Goal: Transaction & Acquisition: Purchase product/service

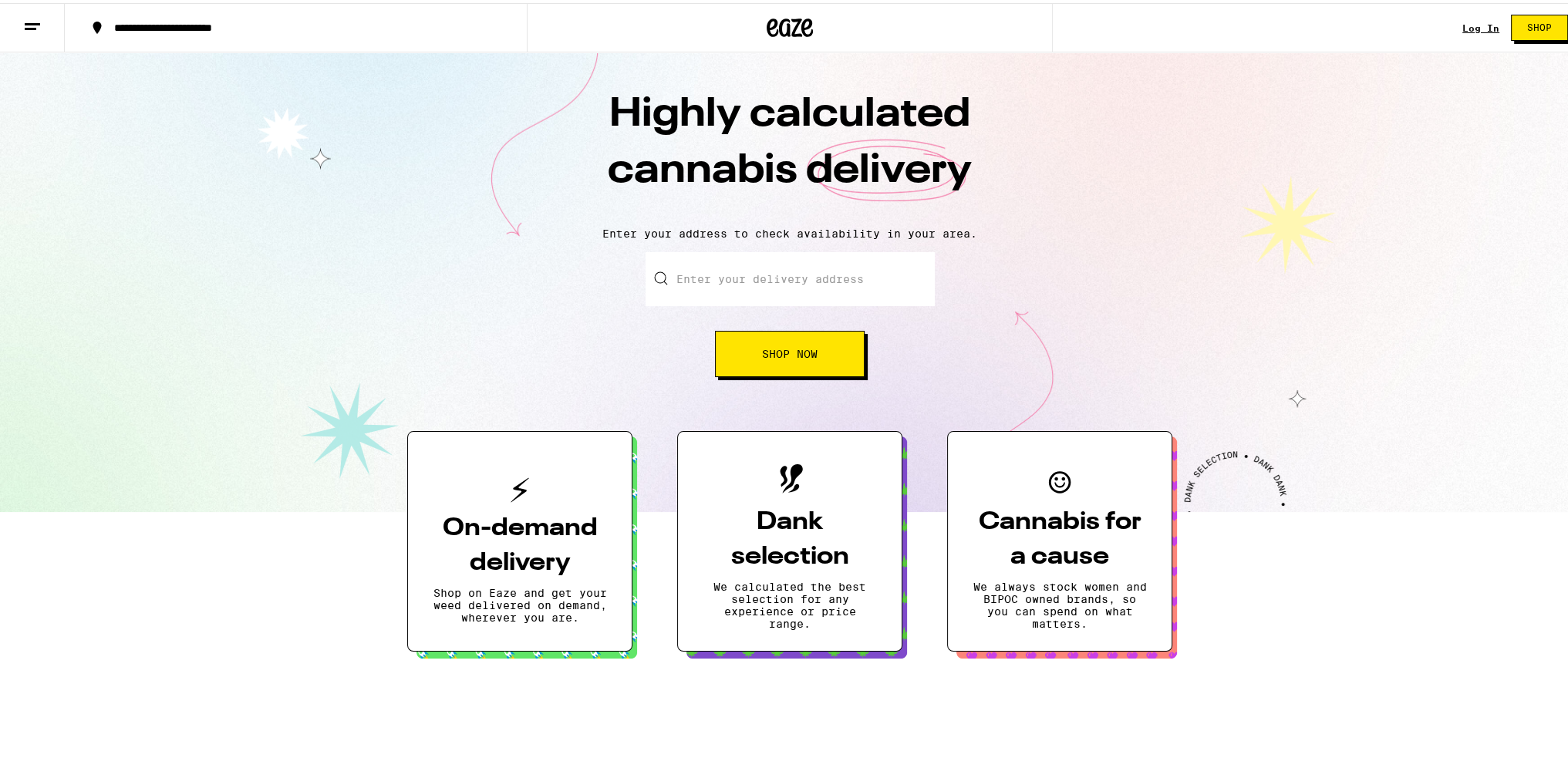
click at [1466, 23] on link "Log In" at bounding box center [1481, 25] width 37 height 10
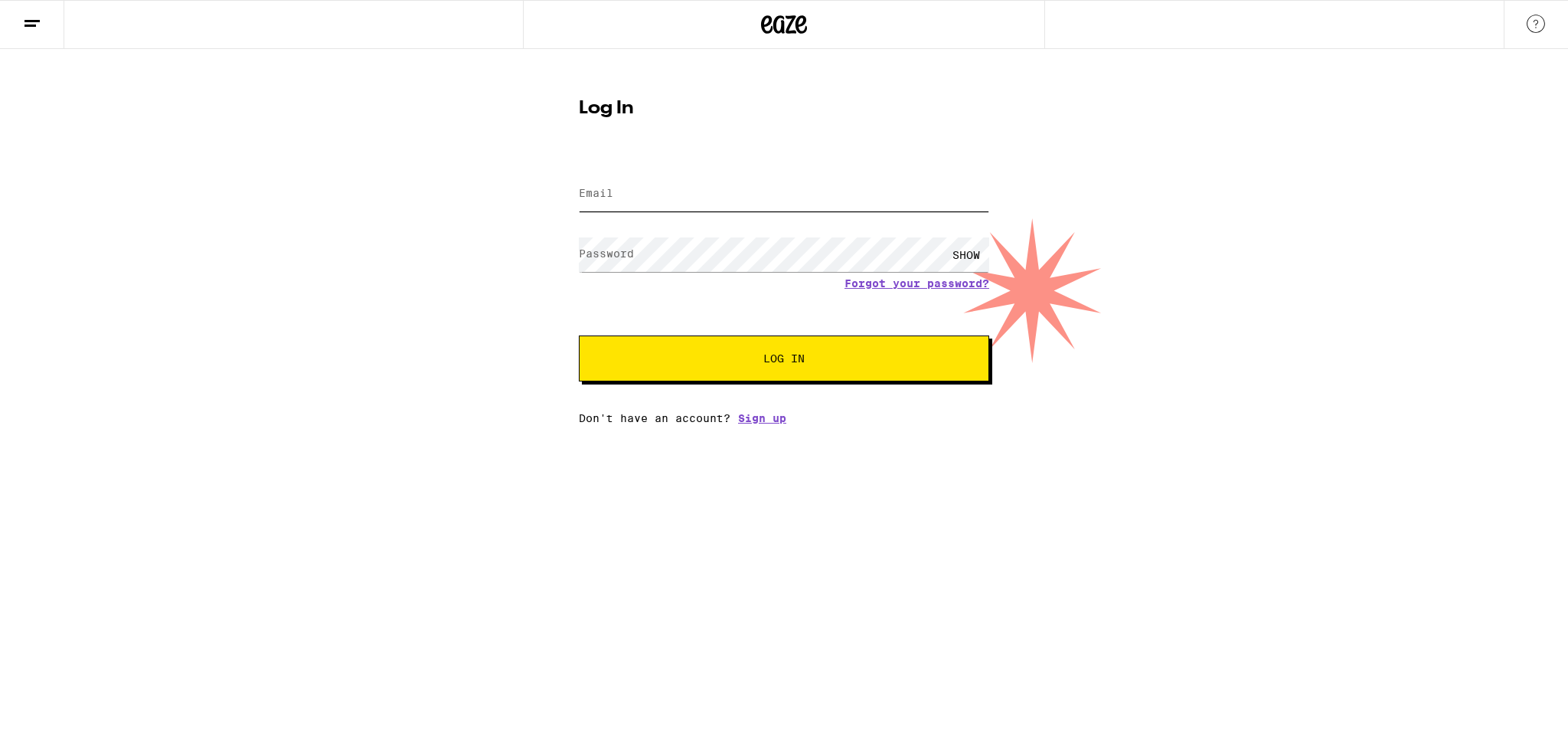
type input "[EMAIL_ADDRESS][DOMAIN_NAME]"
click at [673, 363] on span "Log In" at bounding box center [784, 358] width 286 height 11
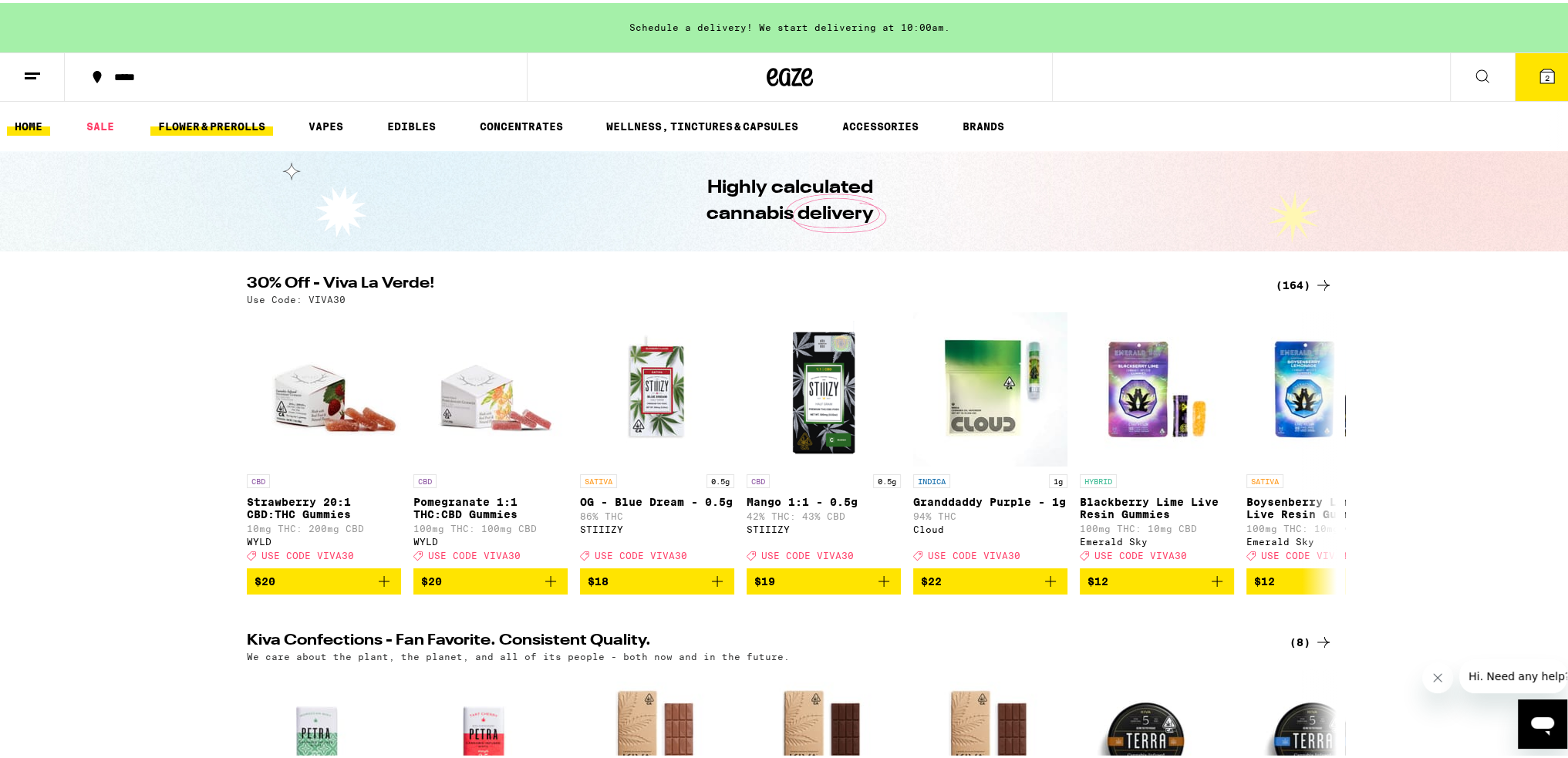
click at [174, 126] on link "FLOWER & PREROLLS" at bounding box center [212, 124] width 123 height 19
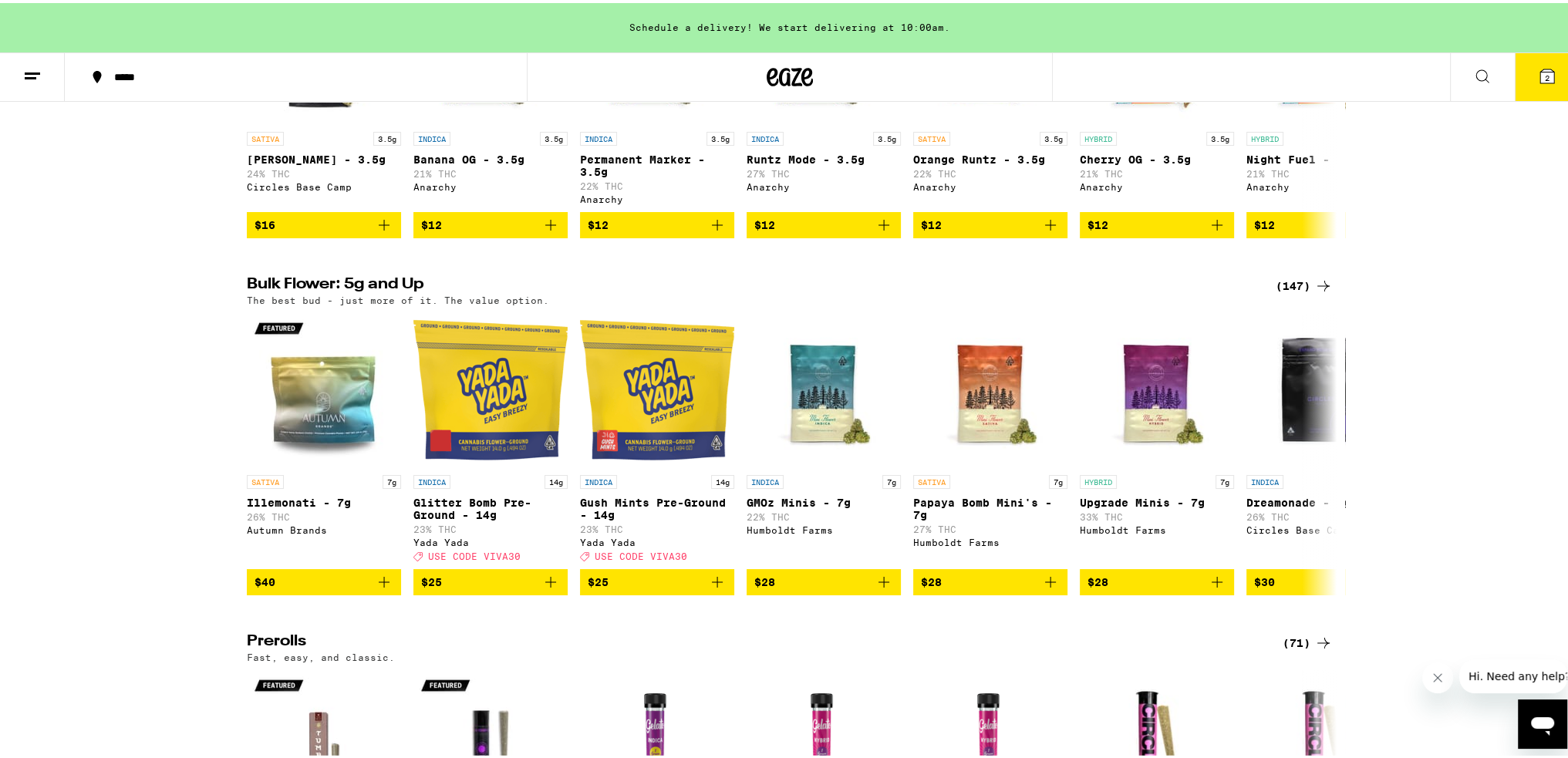
scroll to position [25, 0]
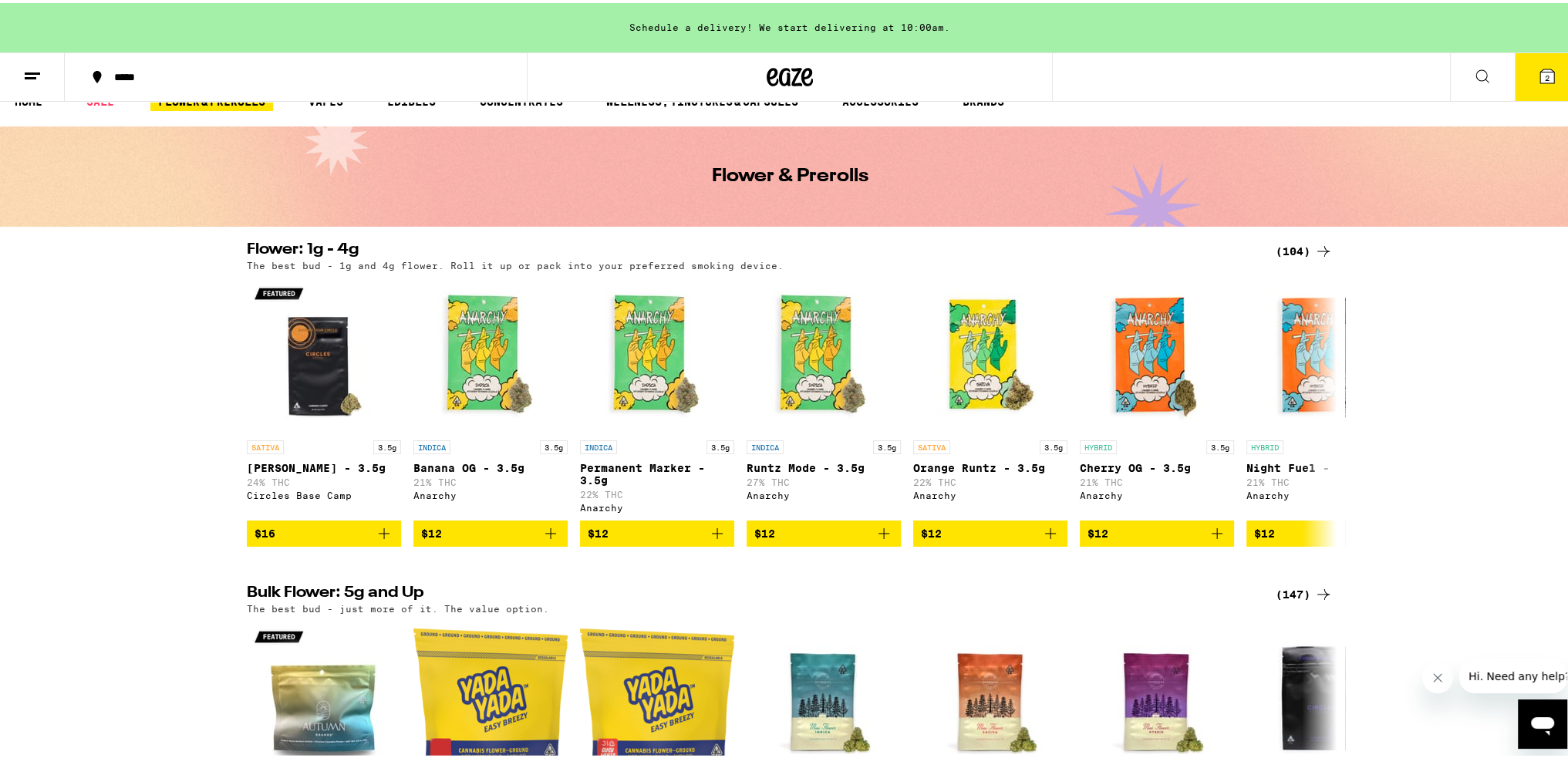
click at [1314, 249] on icon at bounding box center [1323, 248] width 19 height 19
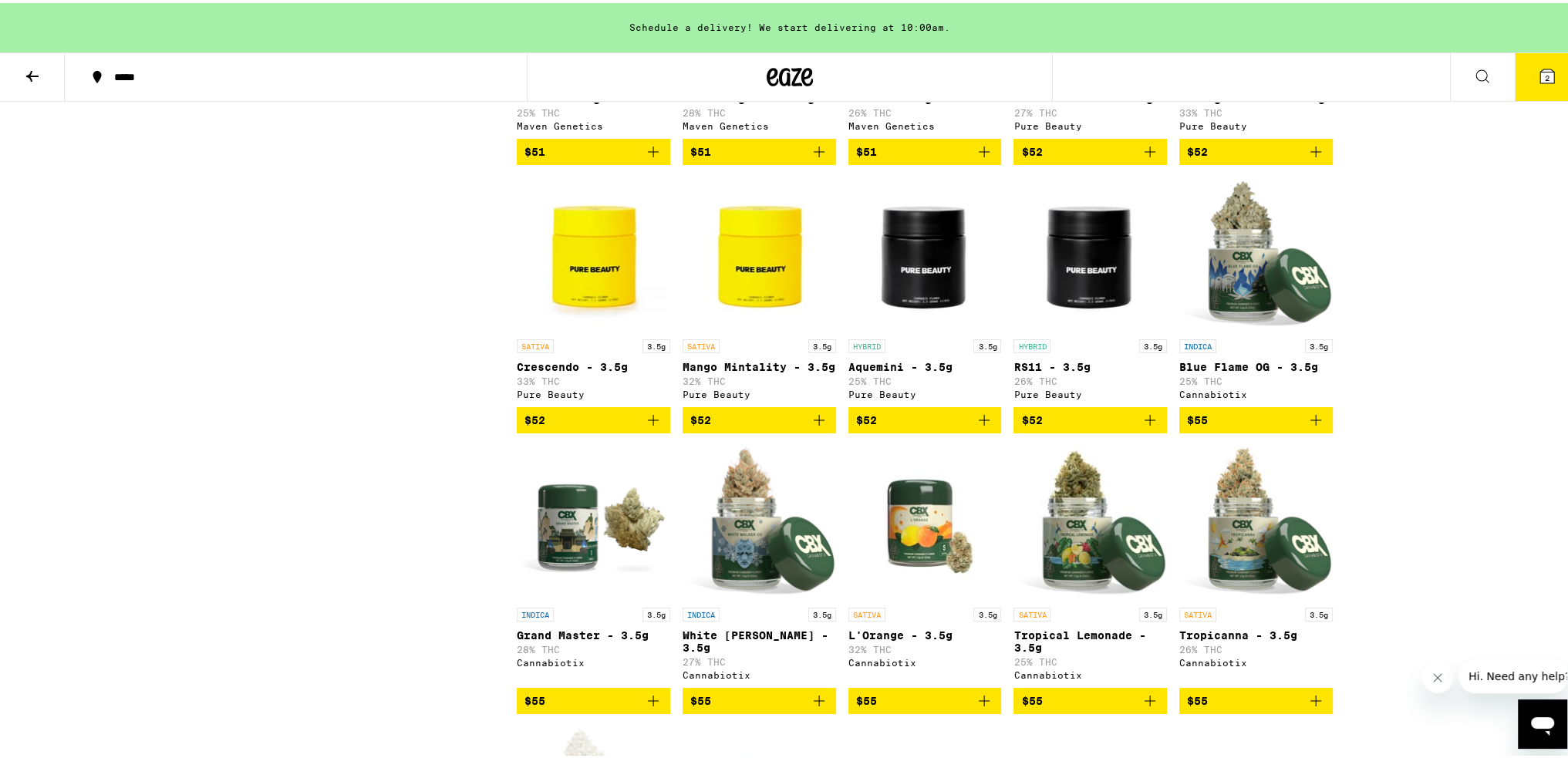
scroll to position [4627, 0]
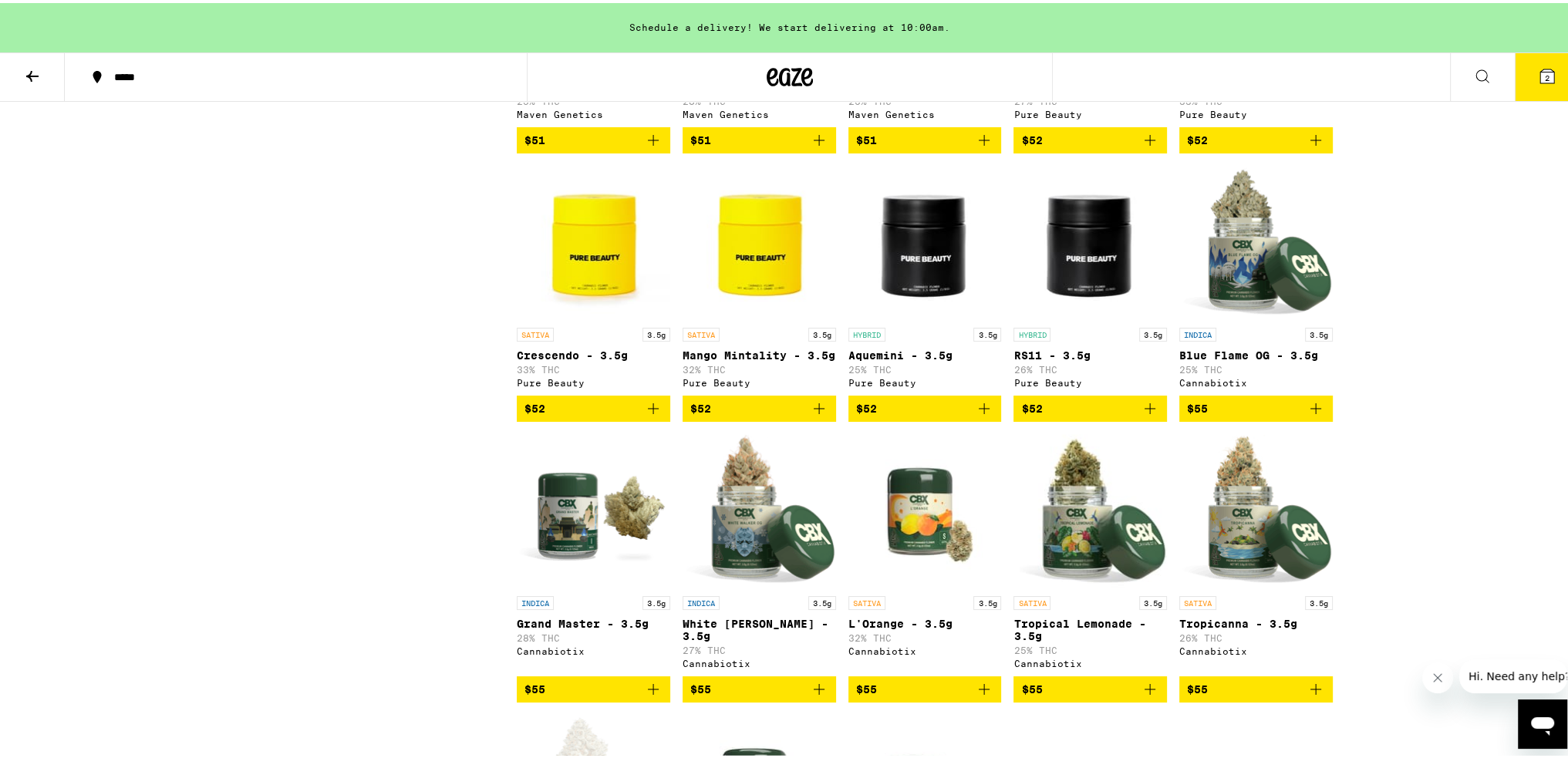
click at [574, 317] on img "Open page for Crescendo - 3.5g from Pure Beauty" at bounding box center [593, 240] width 153 height 154
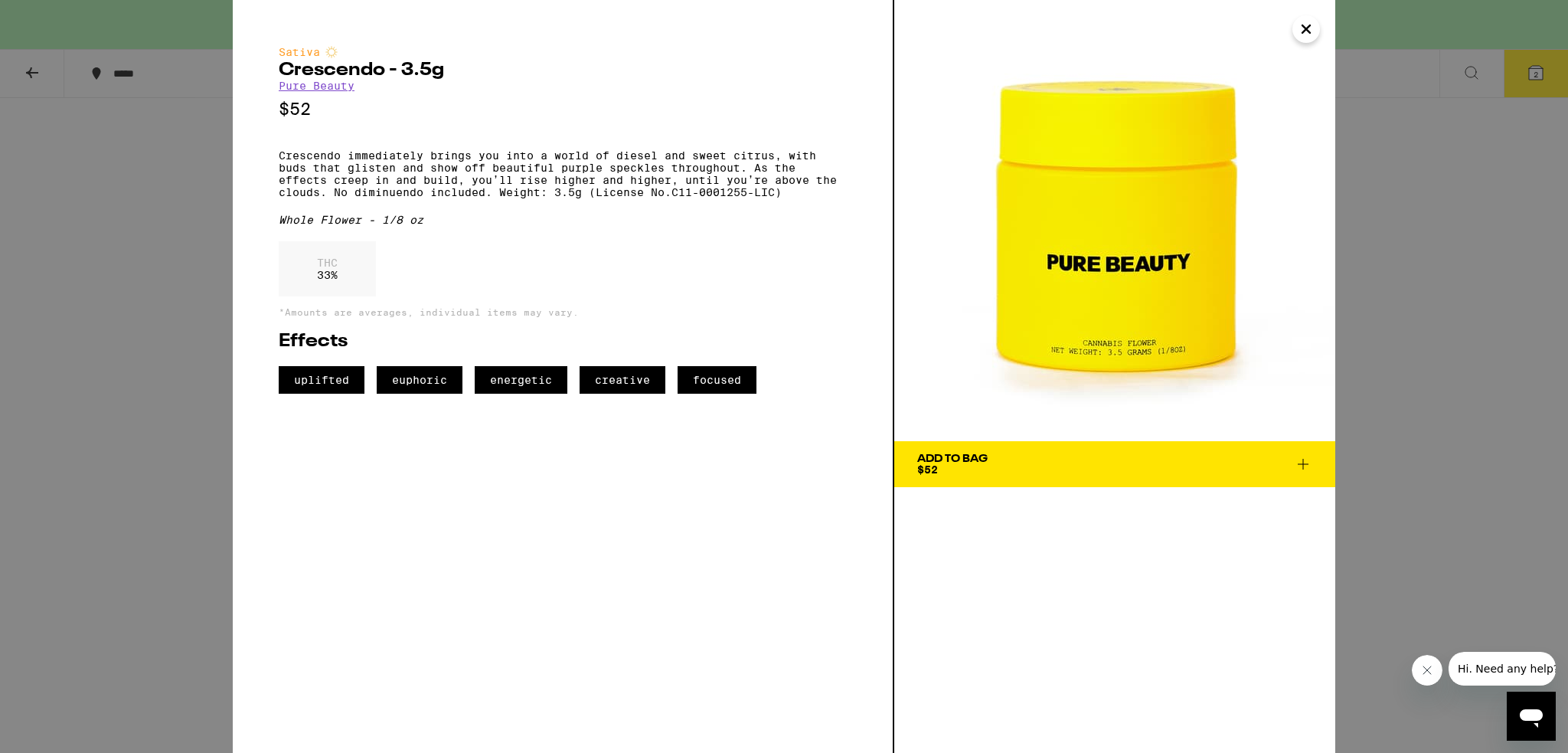
click at [1068, 460] on span "Add To Bag $52" at bounding box center [1115, 464] width 395 height 21
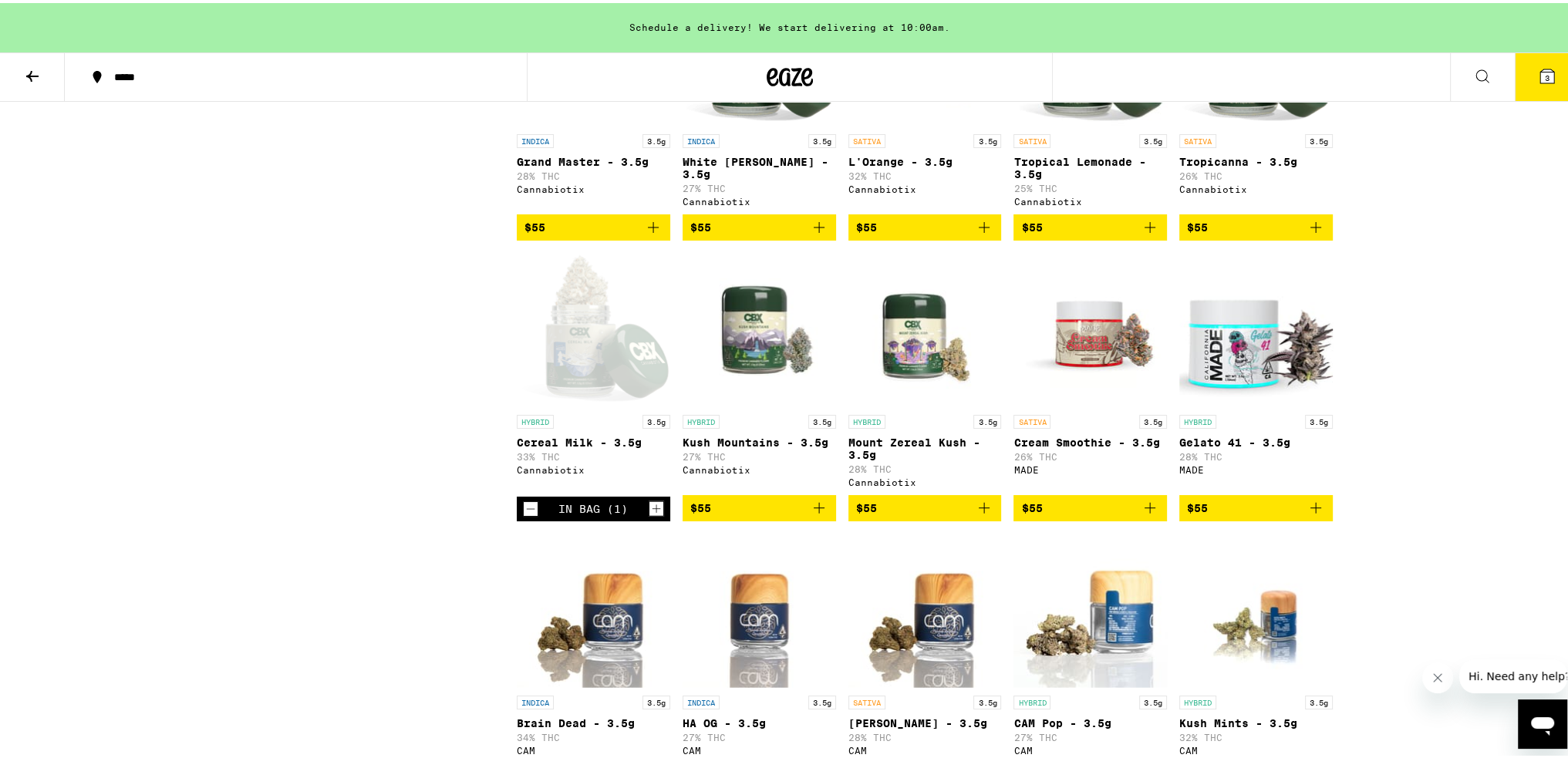
scroll to position [5090, 0]
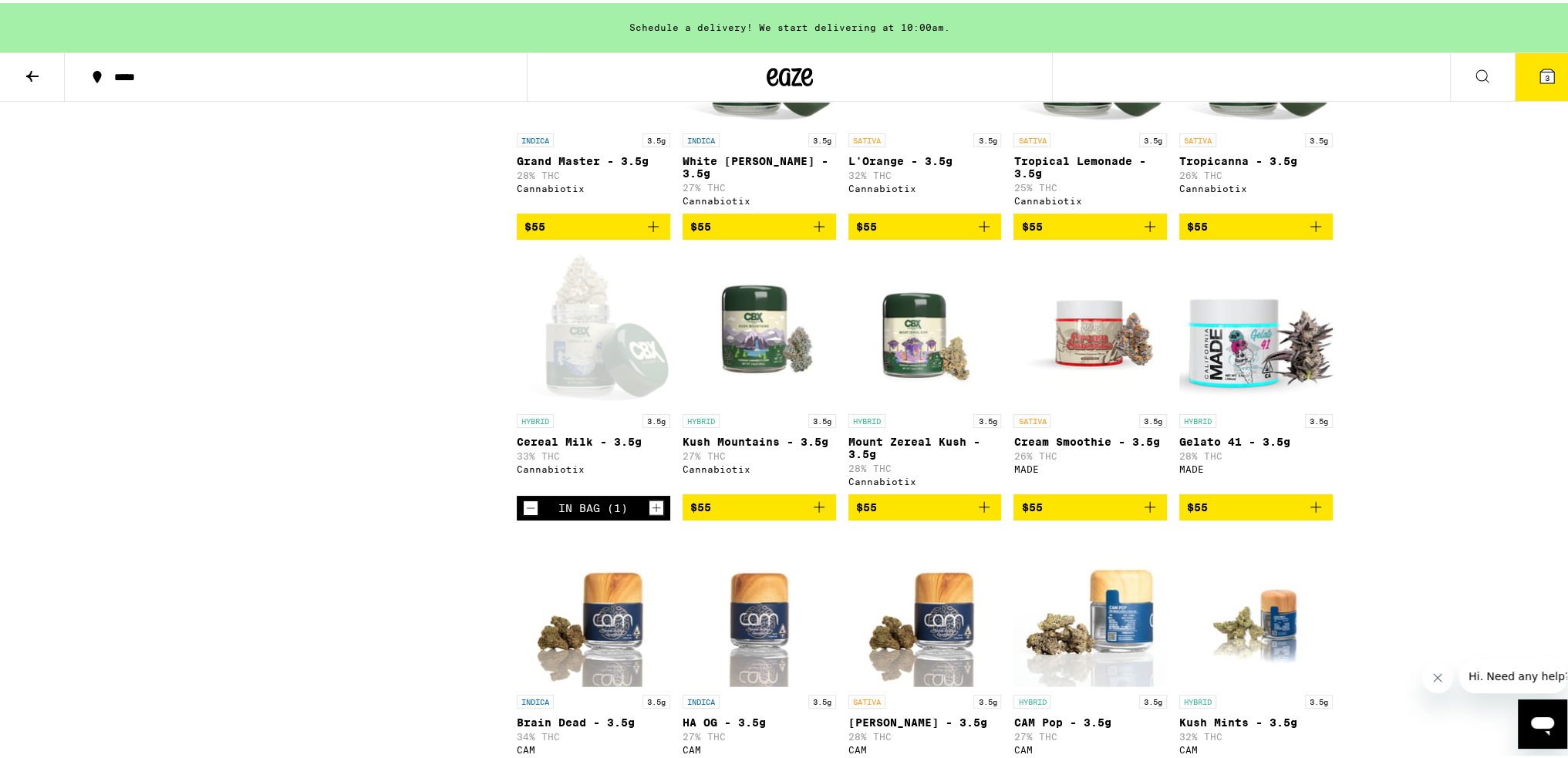
click at [1545, 77] on span "3" at bounding box center [1547, 74] width 5 height 9
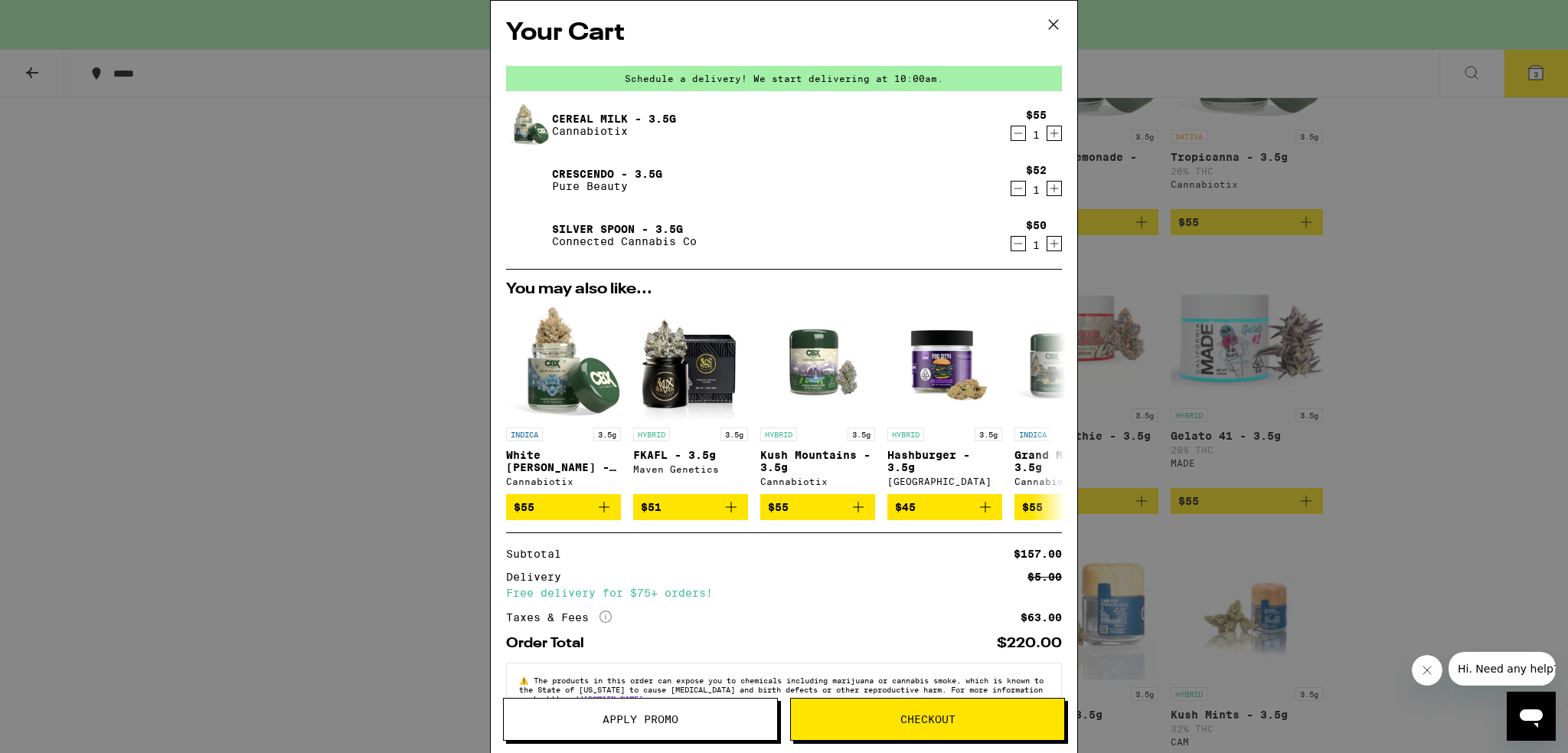
click at [1011, 240] on icon "Decrement" at bounding box center [1018, 244] width 14 height 18
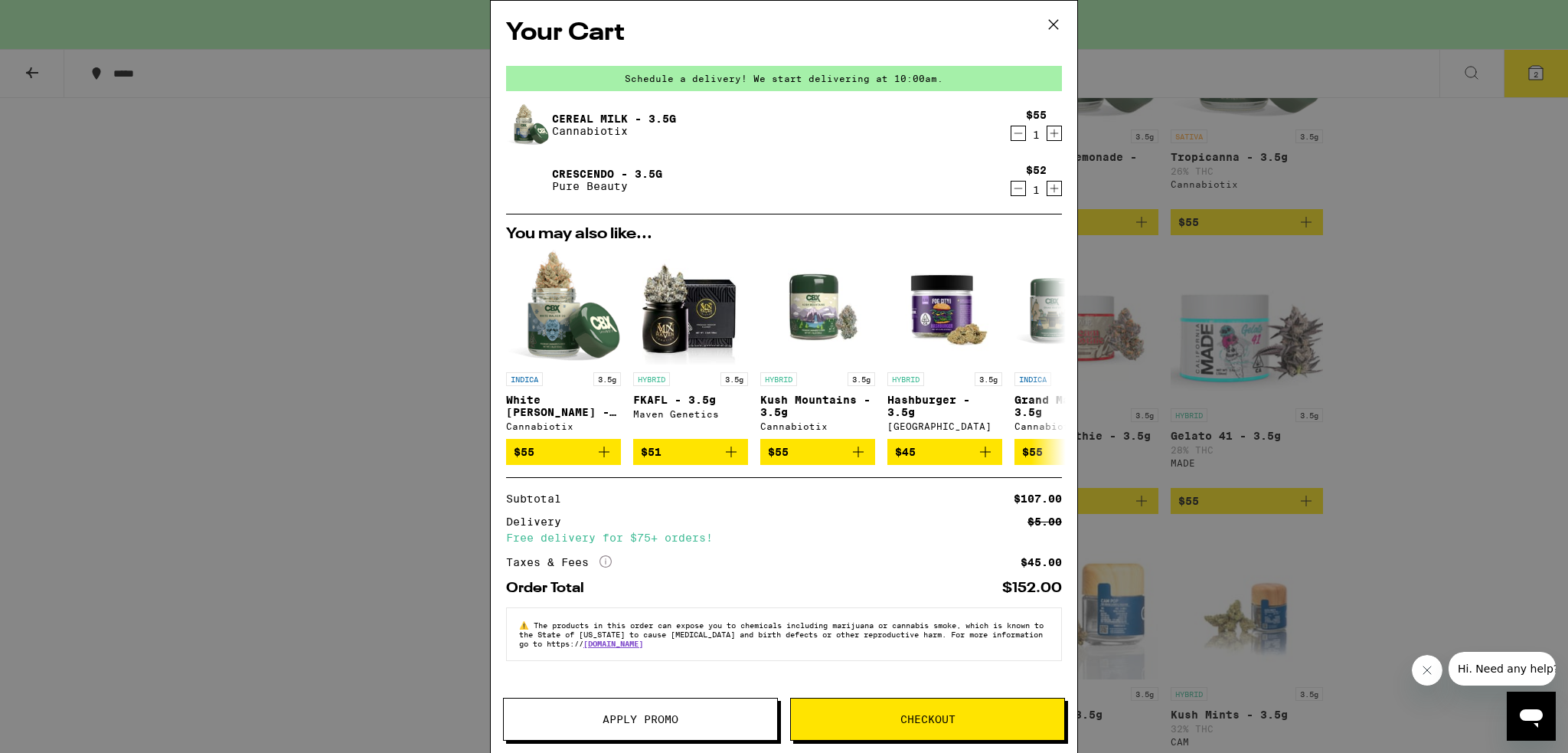
click at [1053, 22] on icon at bounding box center [1054, 24] width 23 height 23
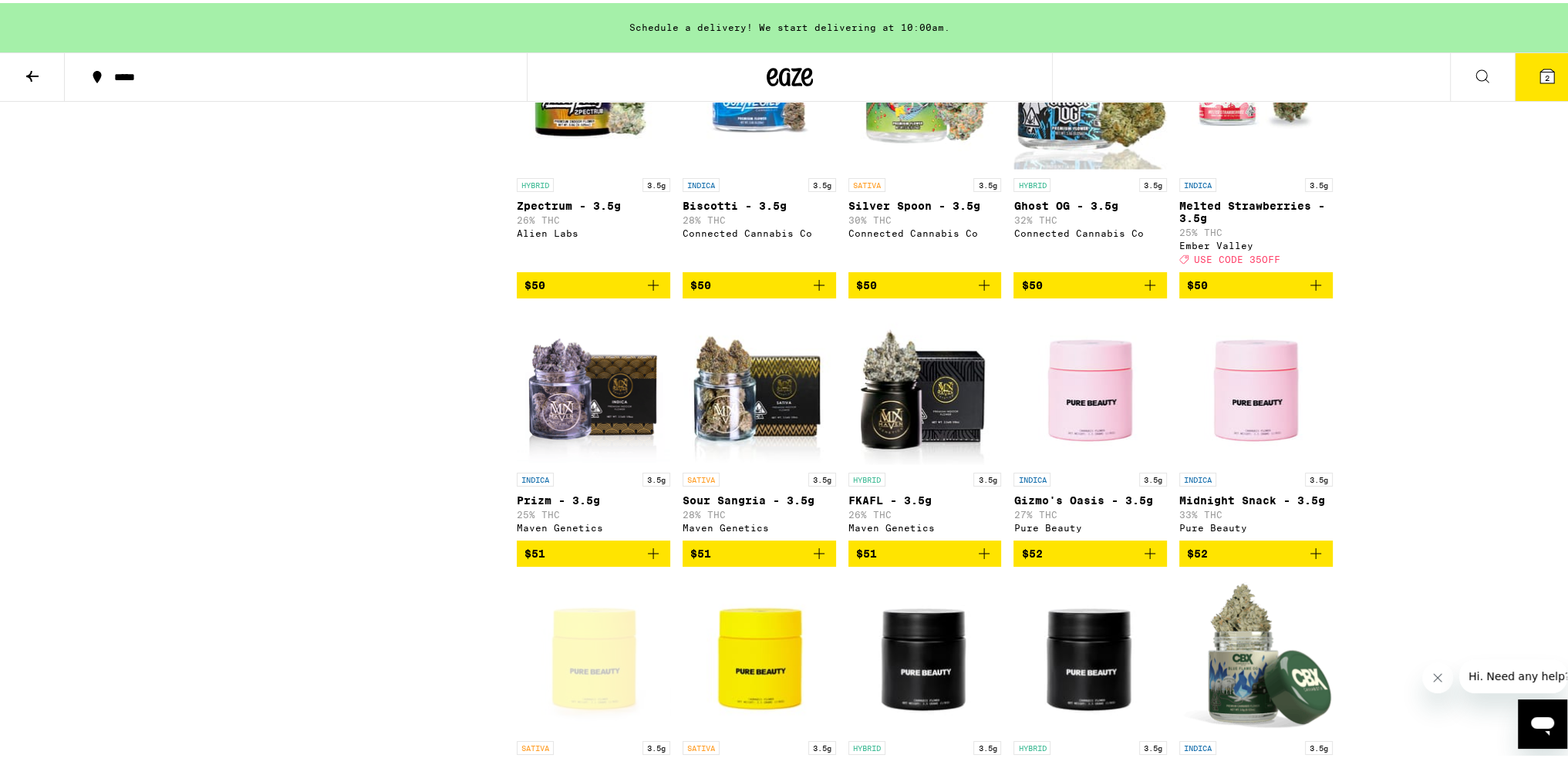
scroll to position [4165, 0]
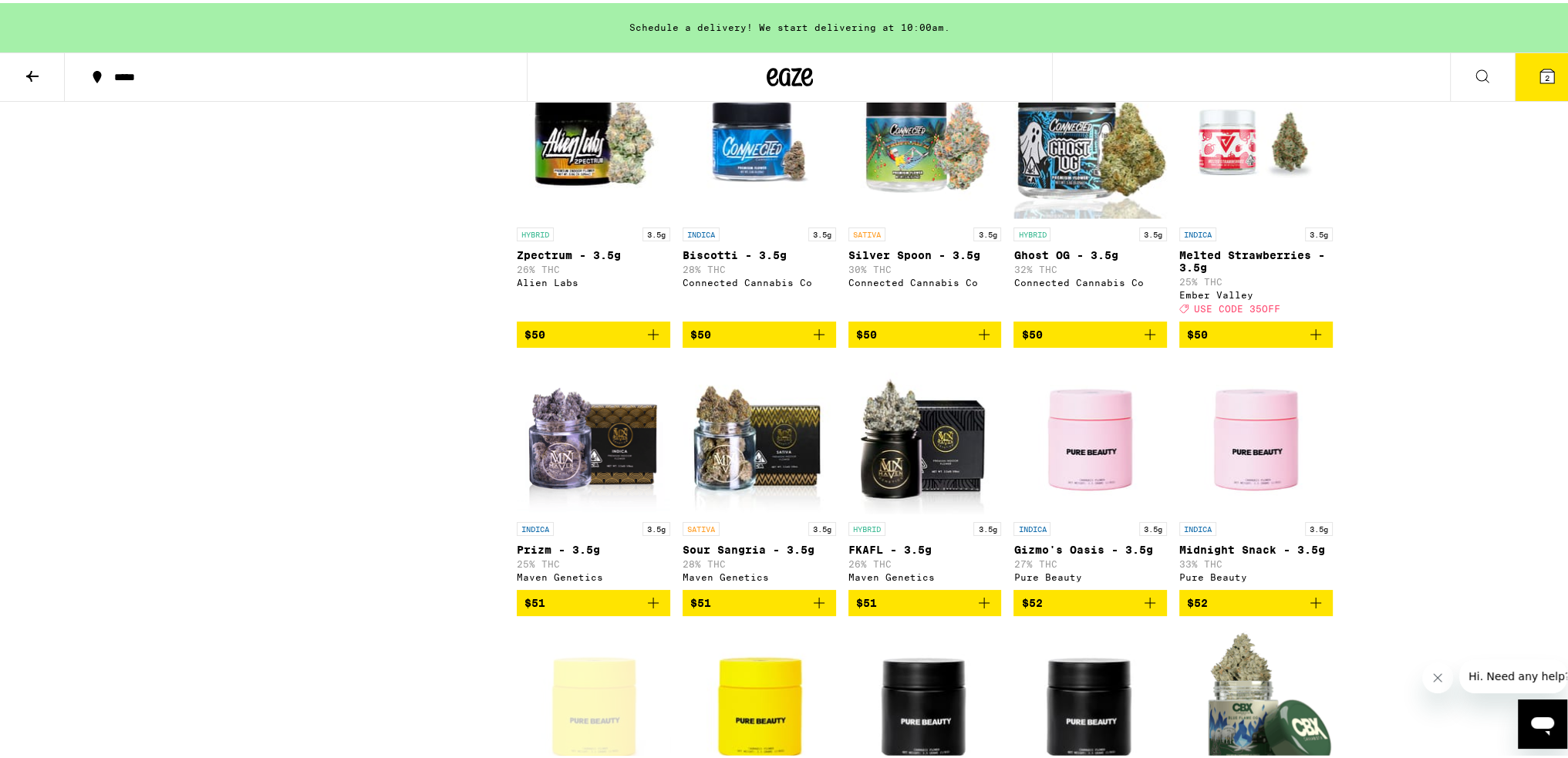
click at [1540, 79] on icon at bounding box center [1547, 73] width 14 height 14
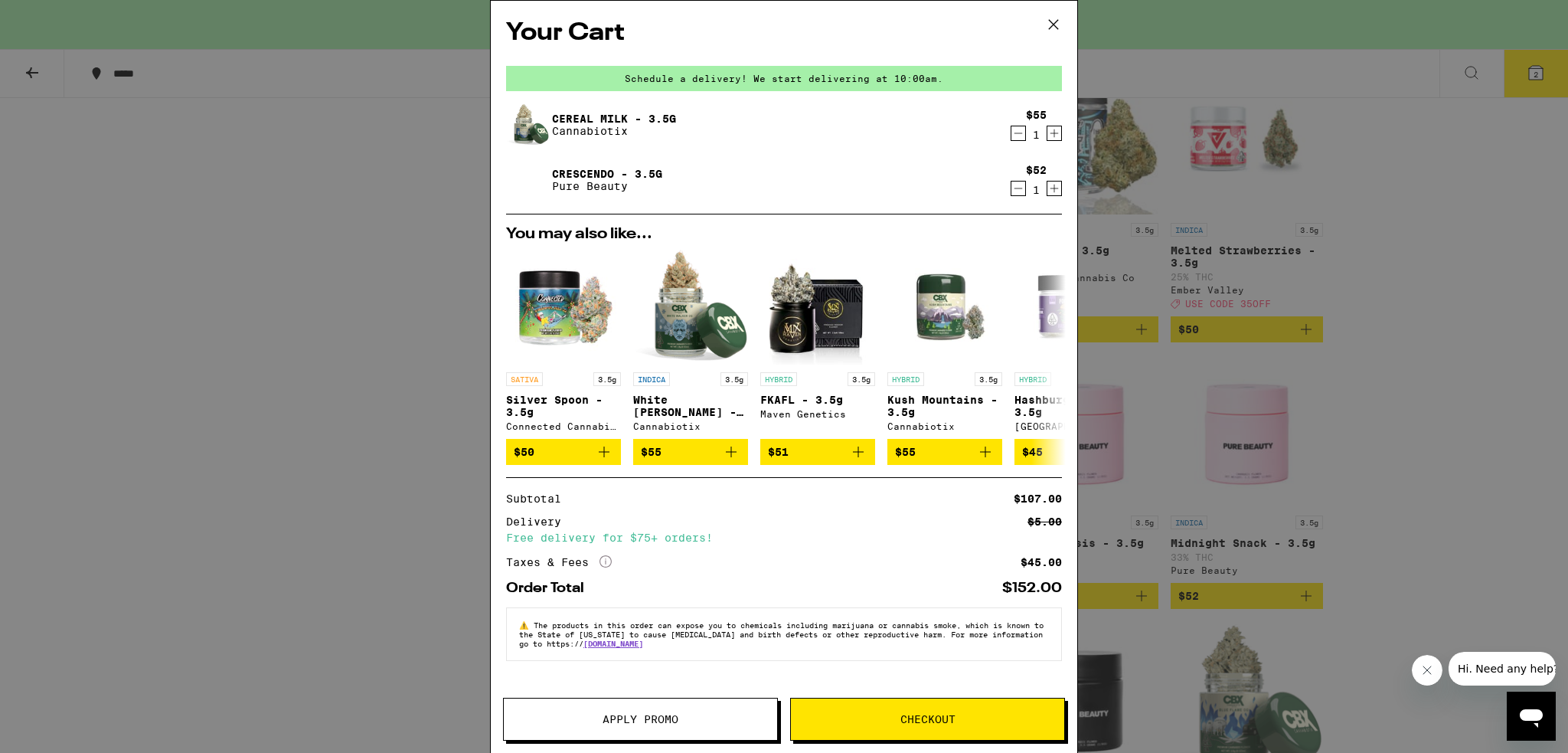
click at [1047, 21] on icon at bounding box center [1054, 24] width 23 height 23
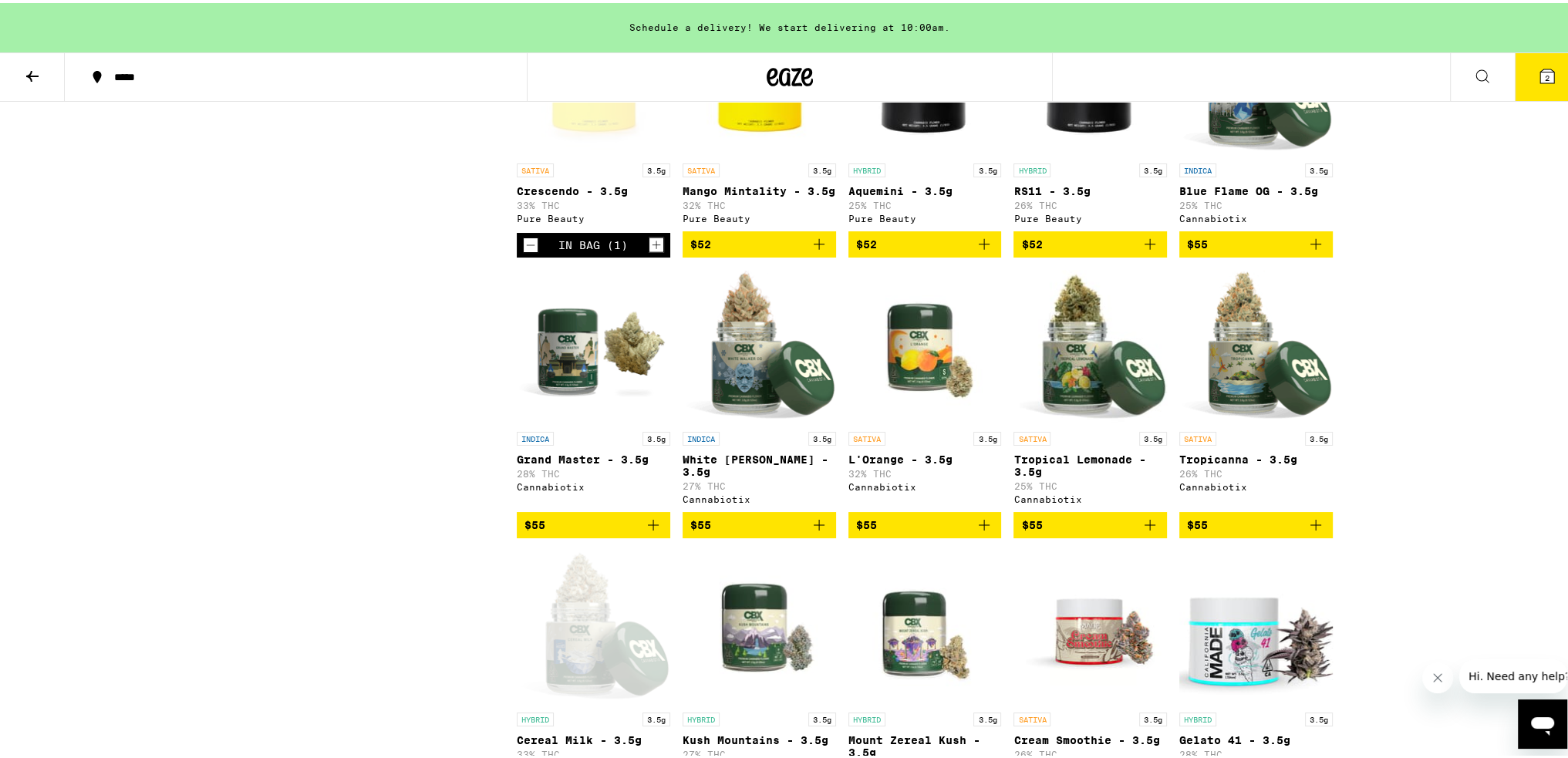
scroll to position [4781, 0]
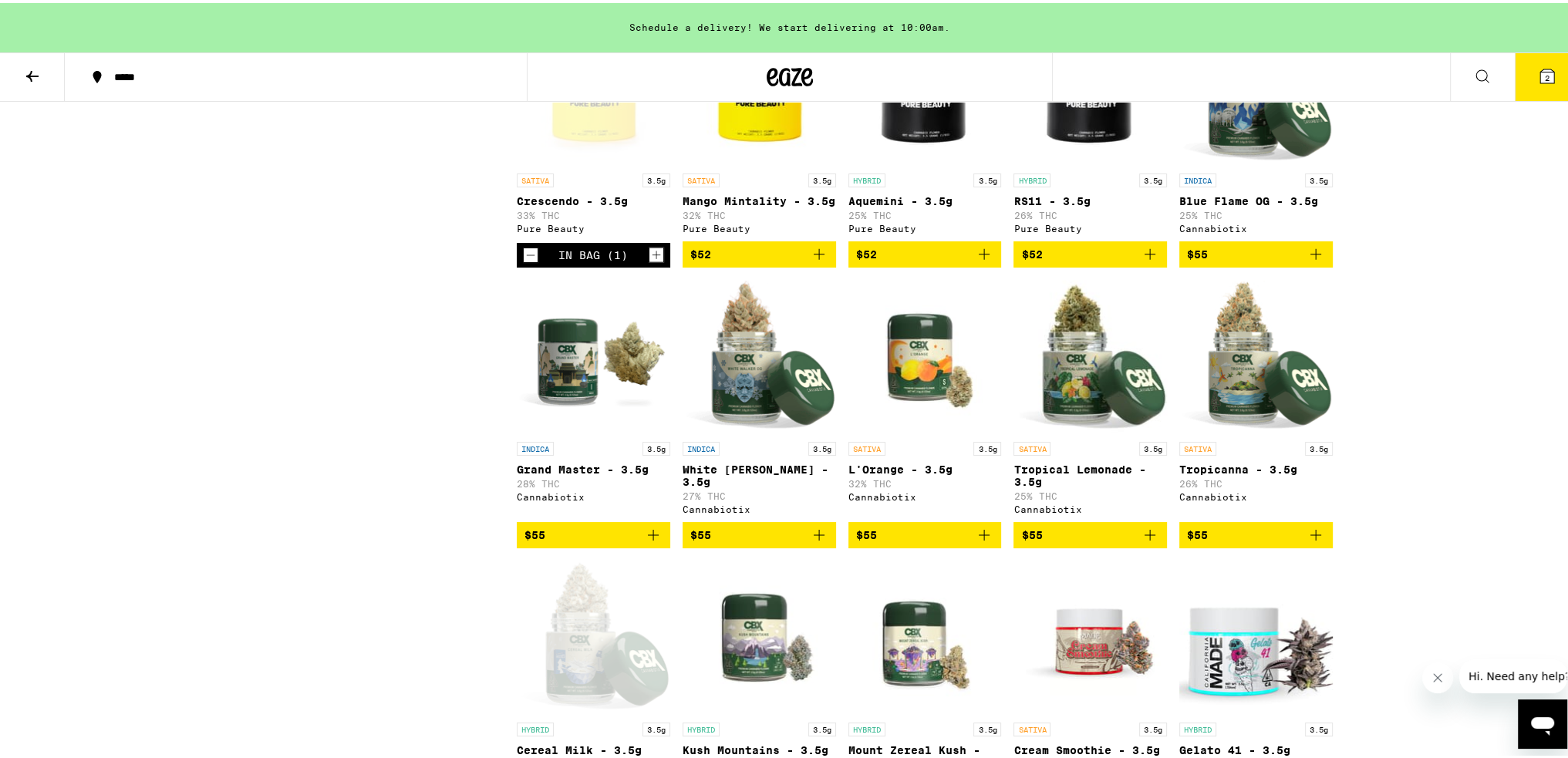
click at [1532, 83] on button "2" at bounding box center [1548, 73] width 65 height 47
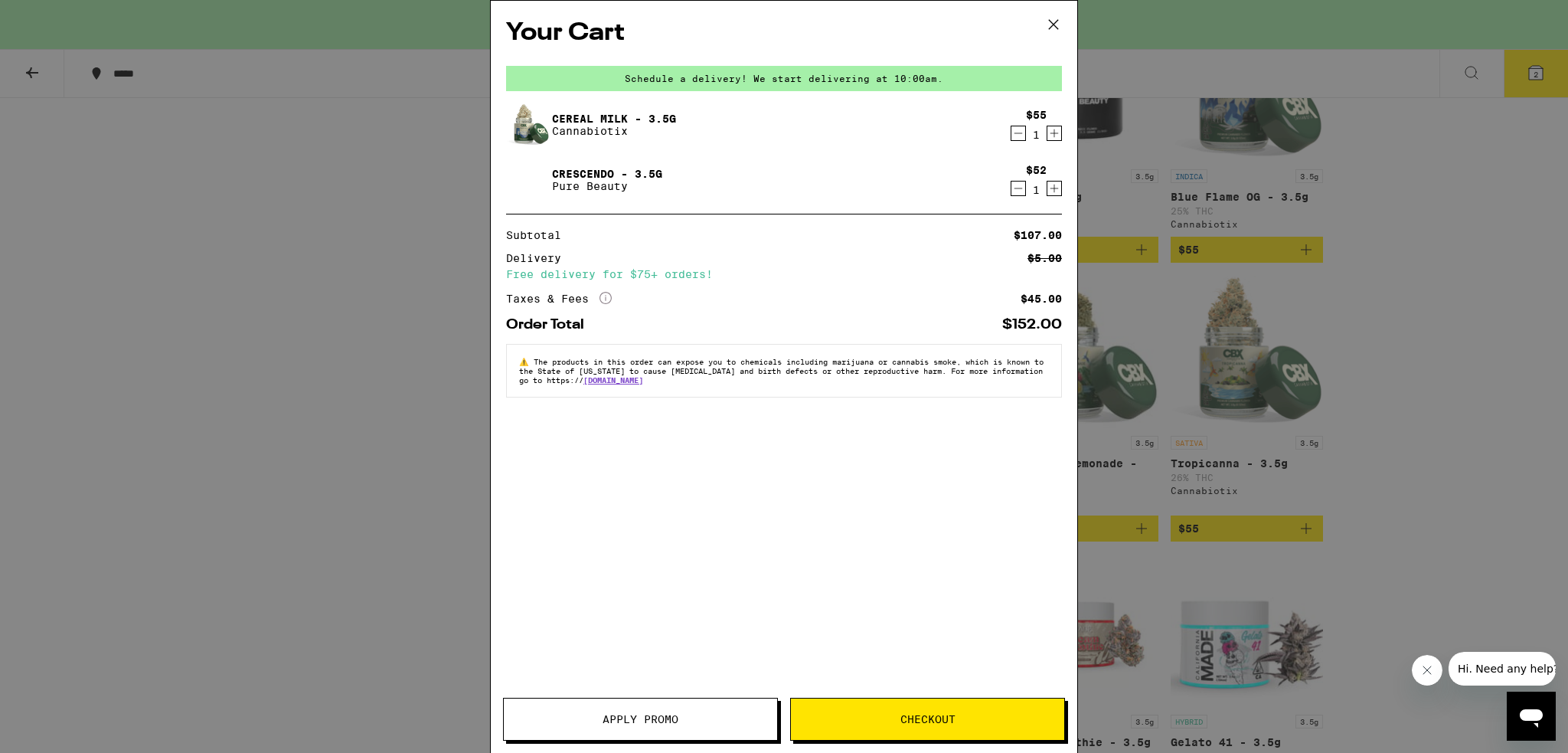
click at [689, 720] on span "Apply Promo" at bounding box center [641, 720] width 273 height 11
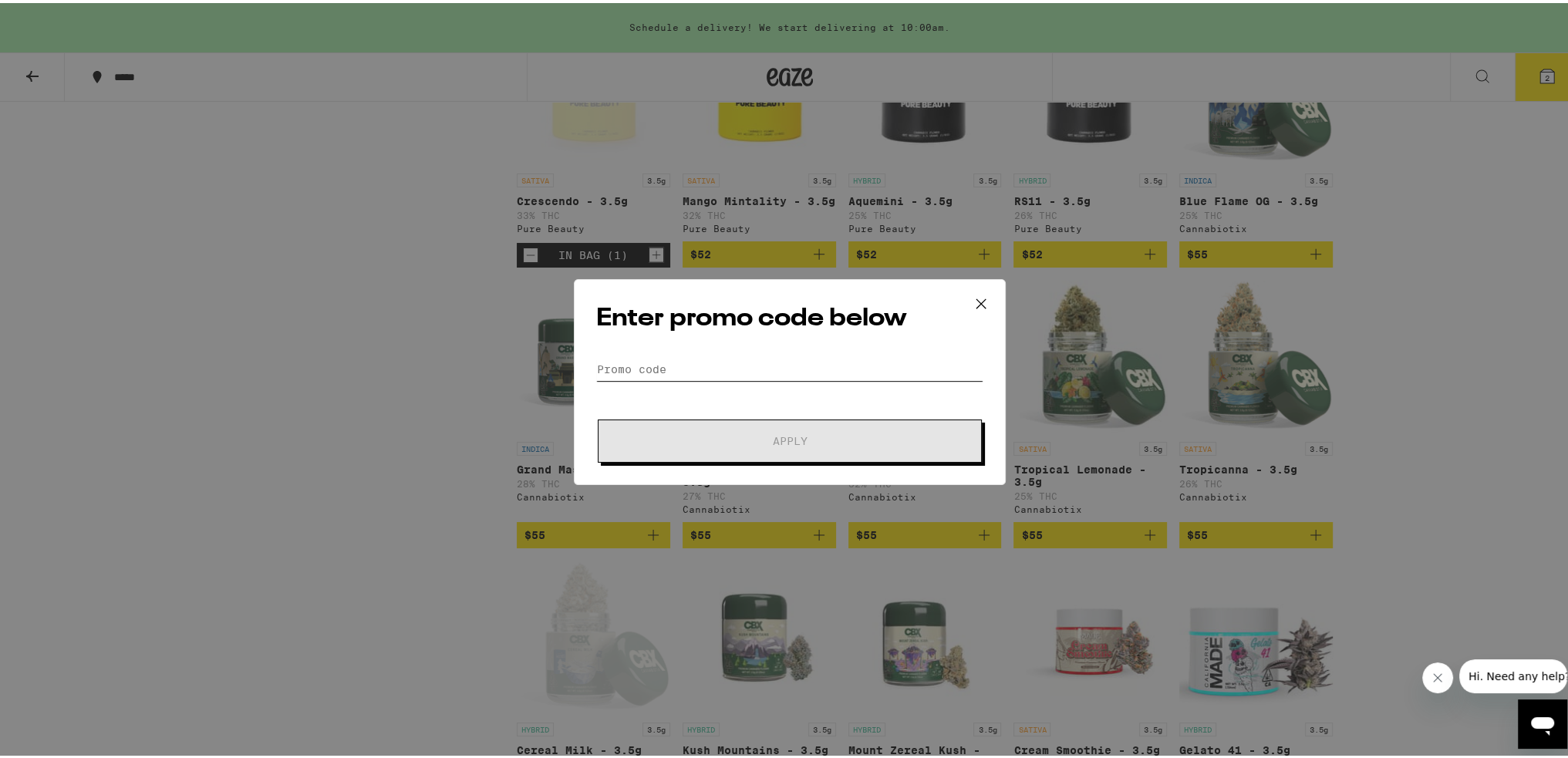
click at [649, 365] on input "Promo Code" at bounding box center [790, 366] width 387 height 23
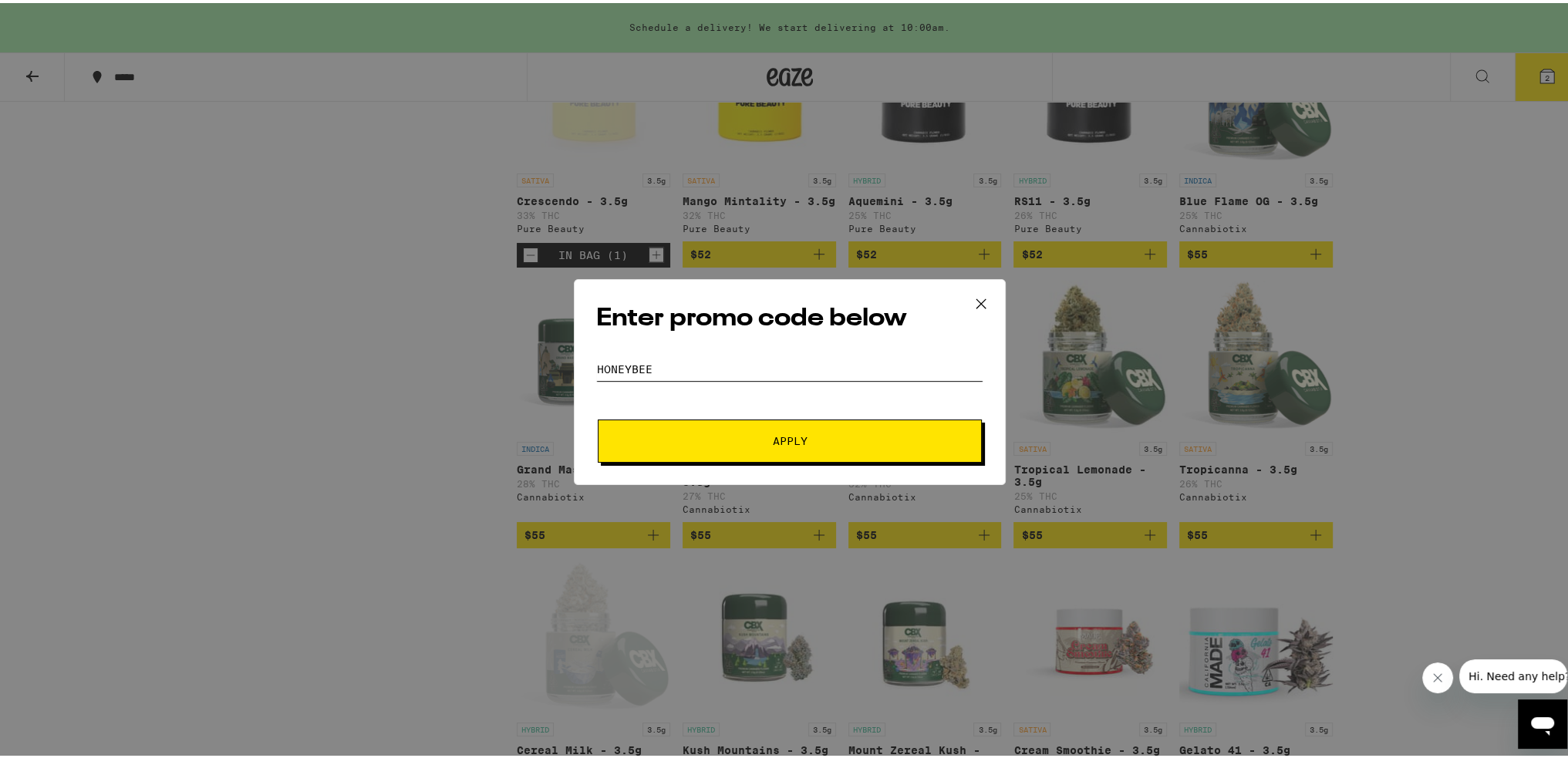
type input "honeybee"
click at [598, 417] on button "Apply" at bounding box center [790, 438] width 384 height 43
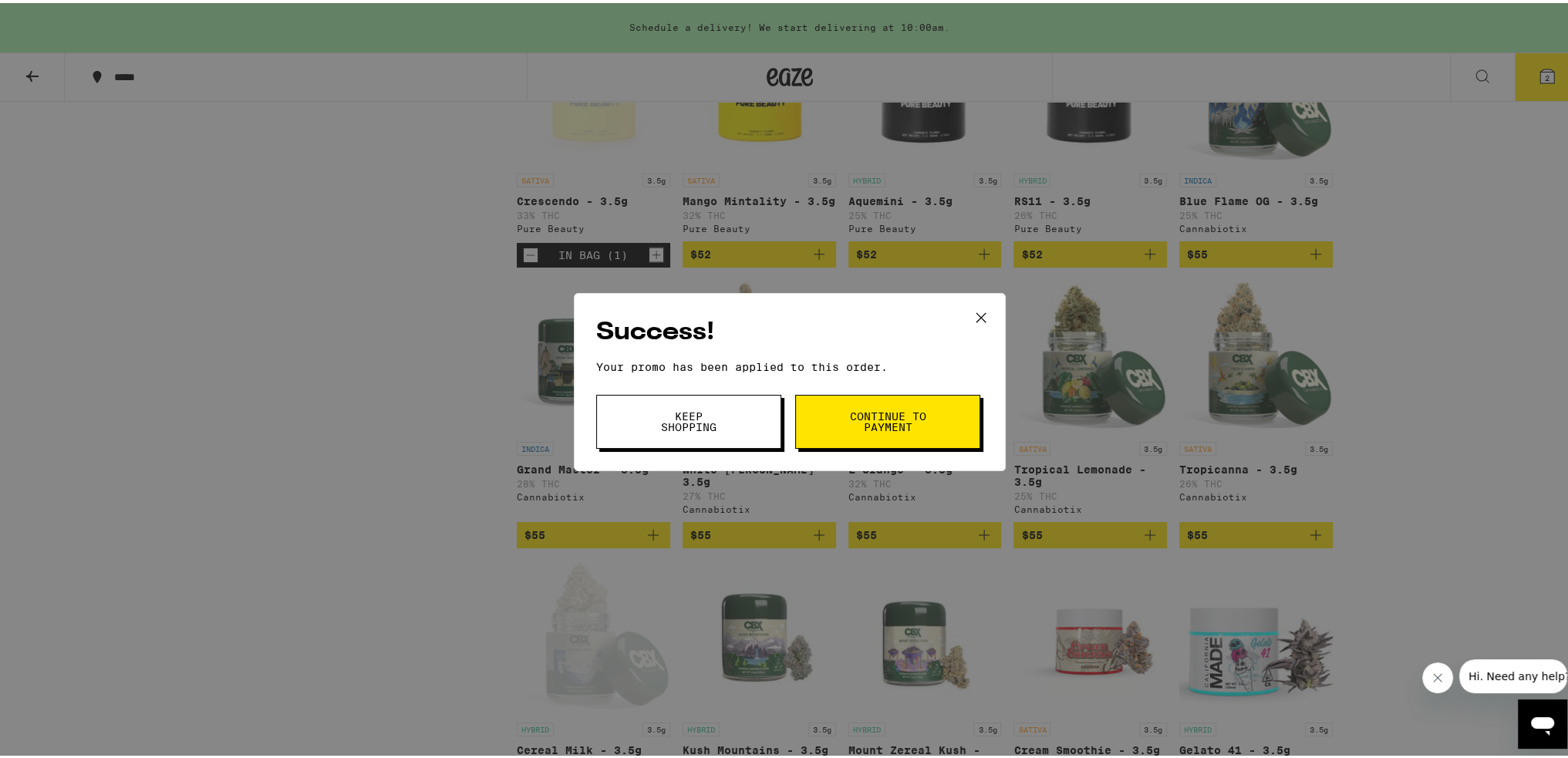
click at [839, 432] on button "Continue to payment" at bounding box center [887, 419] width 185 height 54
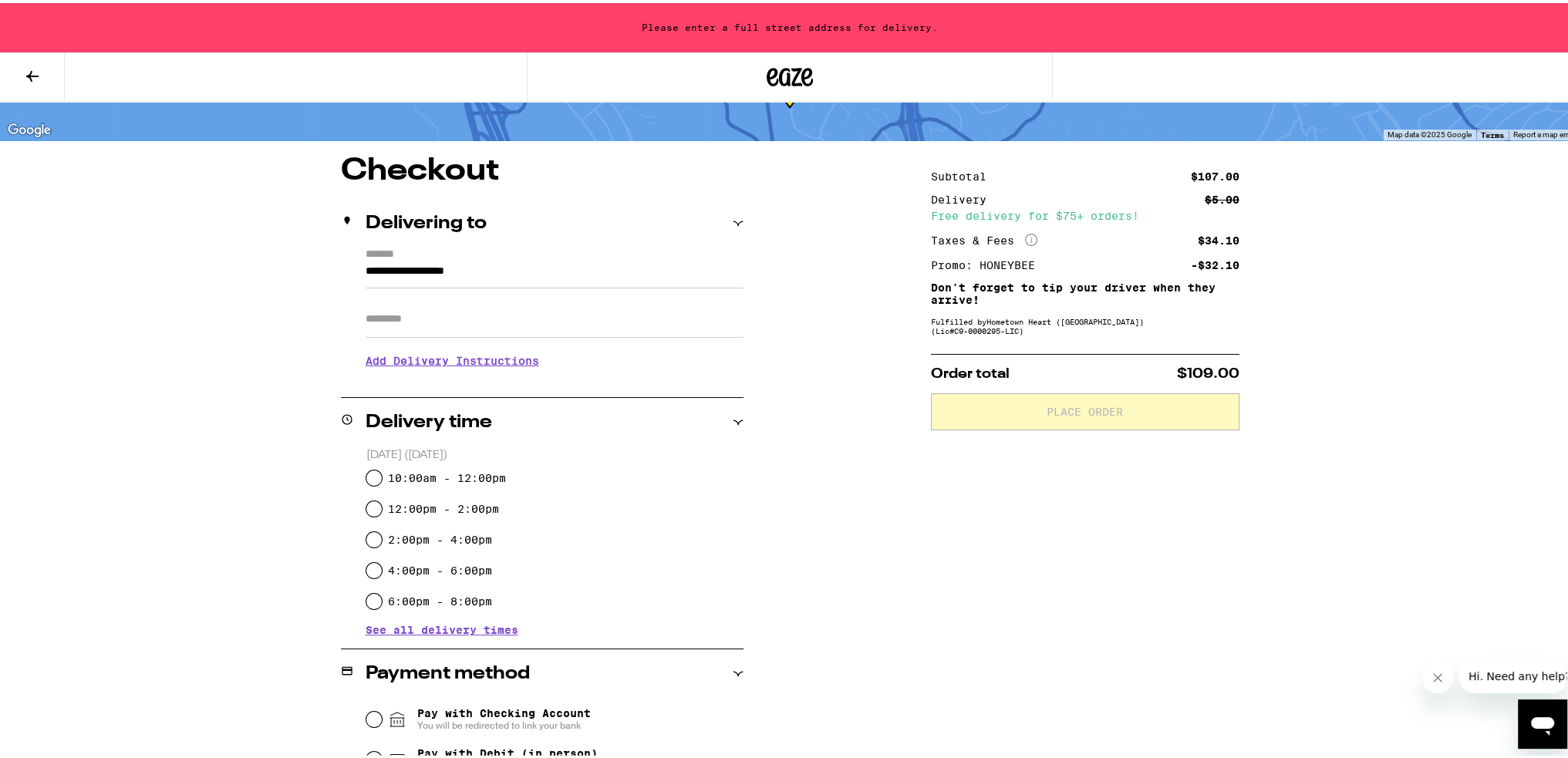
scroll to position [77, 0]
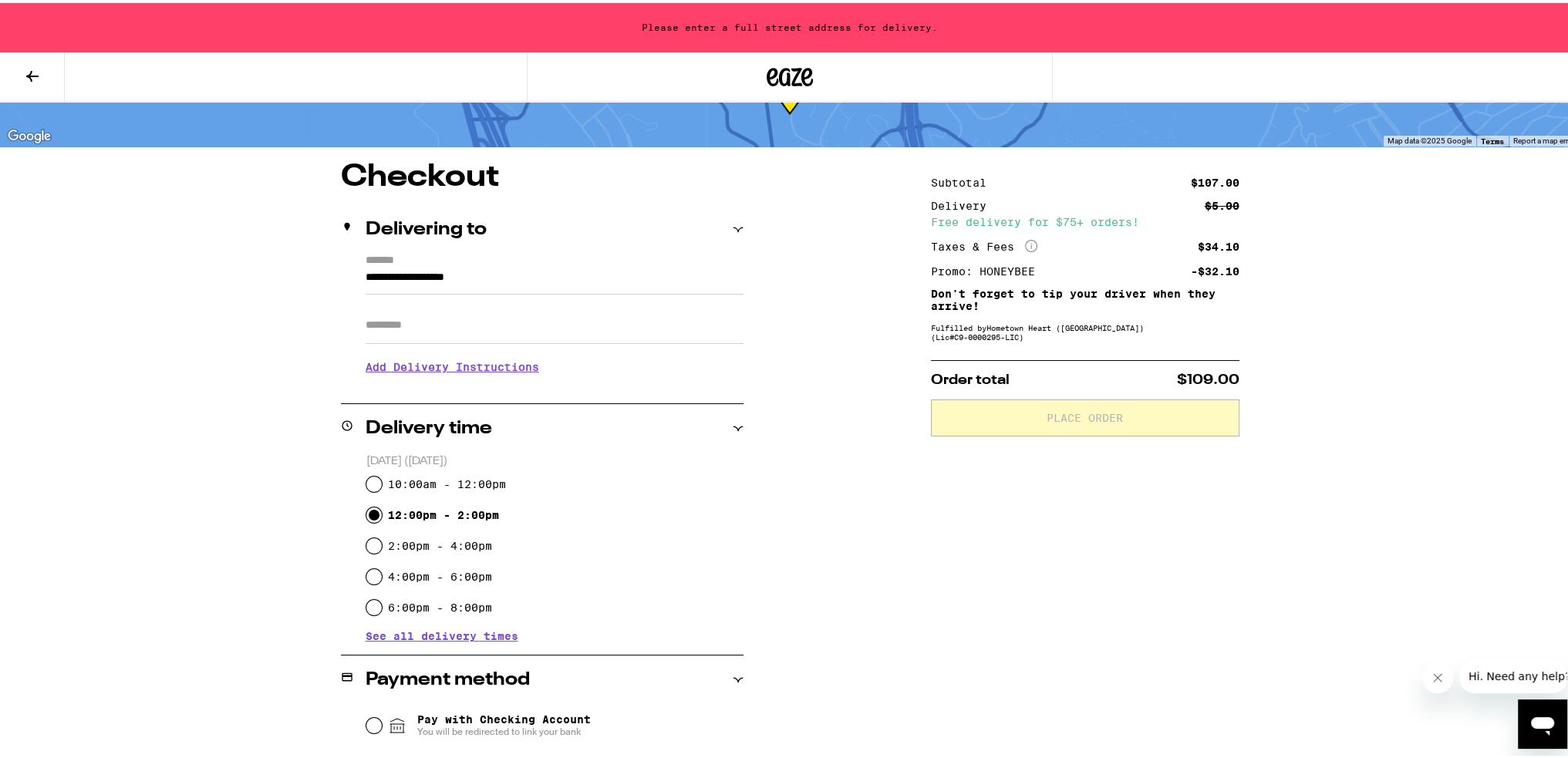
click at [367, 512] on input "12:00pm - 2:00pm" at bounding box center [374, 512] width 16 height 16
radio input "true"
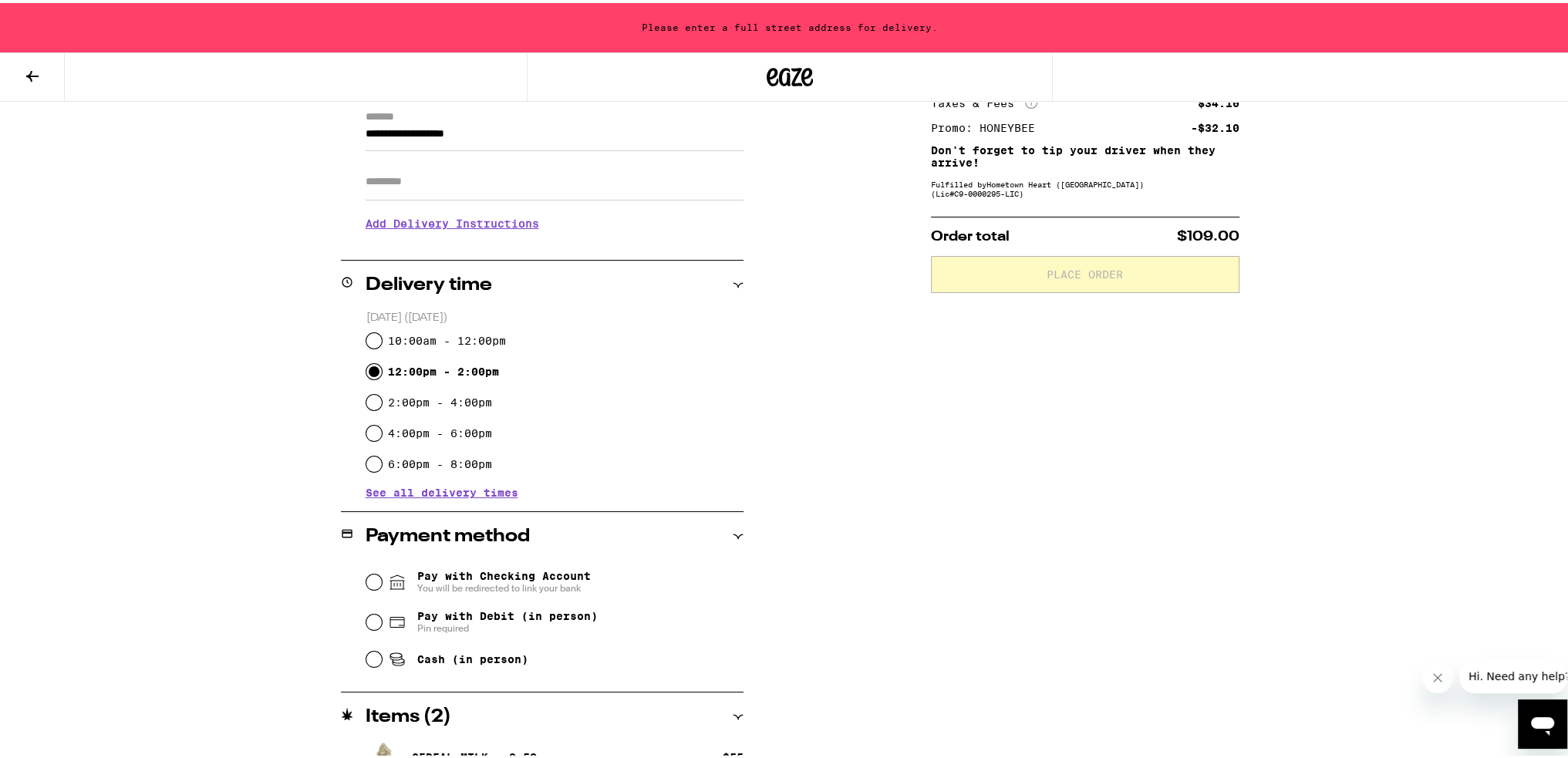
scroll to position [232, 0]
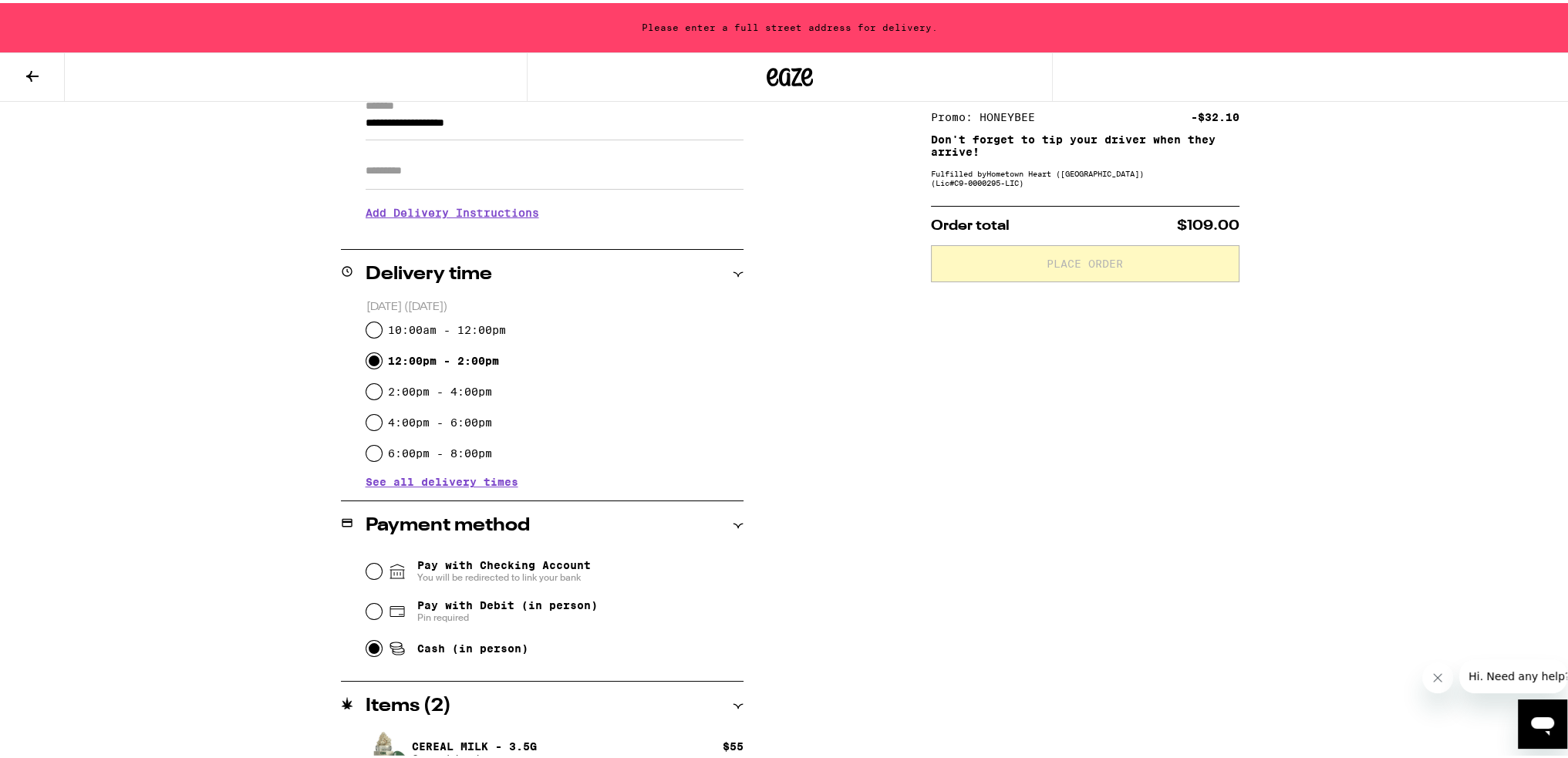
click at [366, 647] on input "Cash (in person)" at bounding box center [374, 645] width 16 height 16
radio input "true"
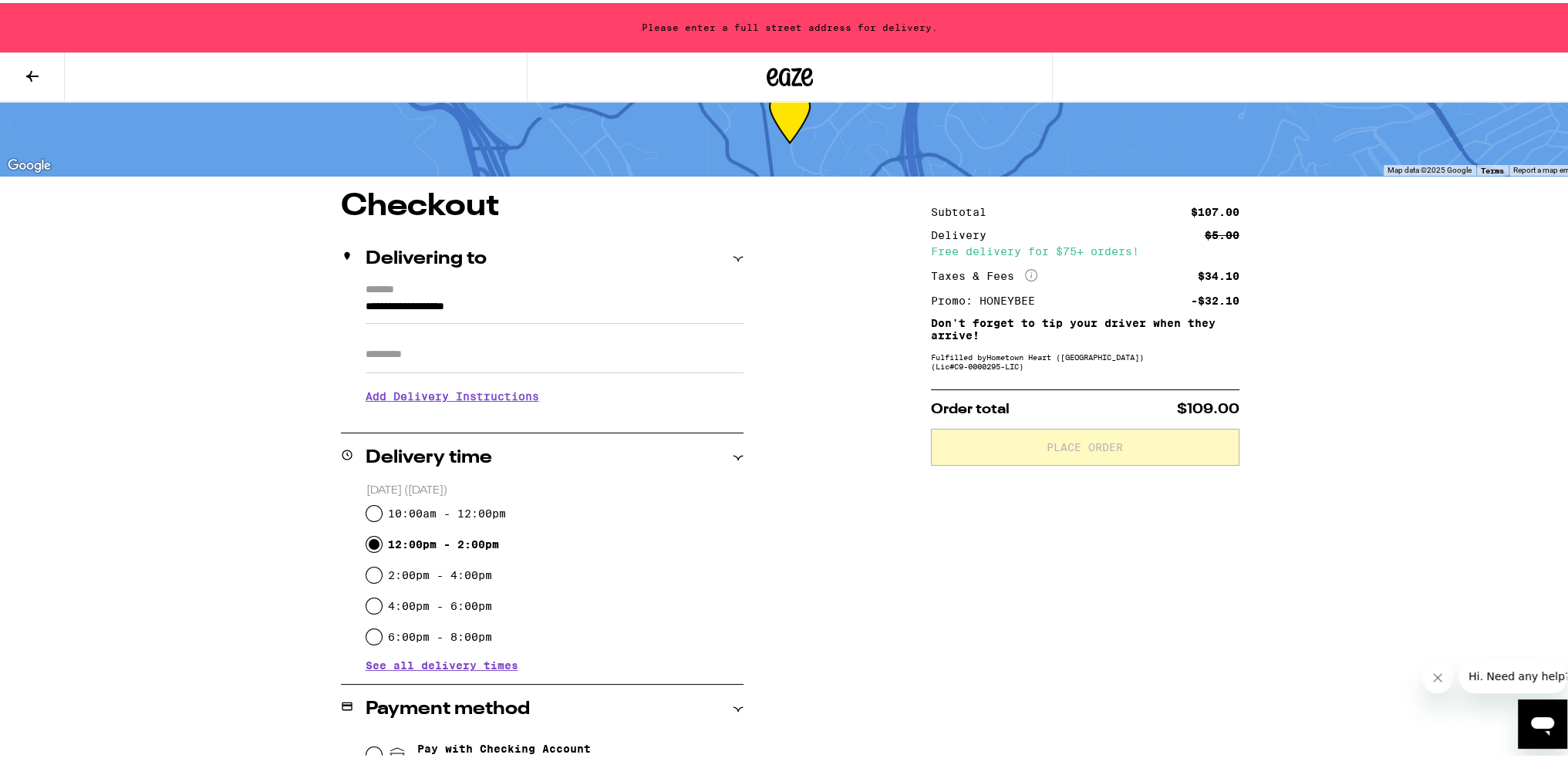
scroll to position [0, 0]
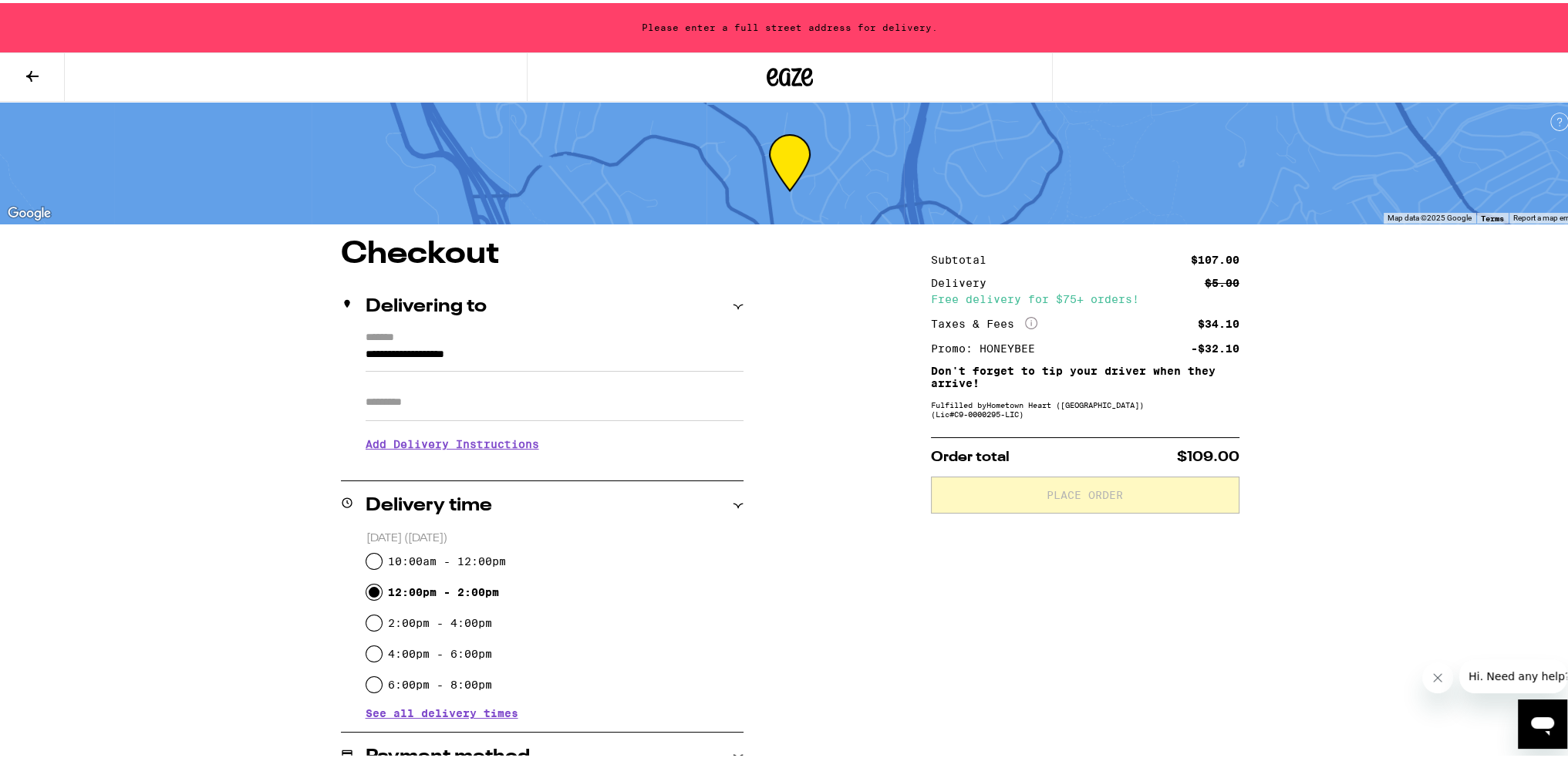
drag, startPoint x: 515, startPoint y: 350, endPoint x: 314, endPoint y: 348, distance: 201.0
click at [317, 348] on div "**********" at bounding box center [790, 654] width 1110 height 835
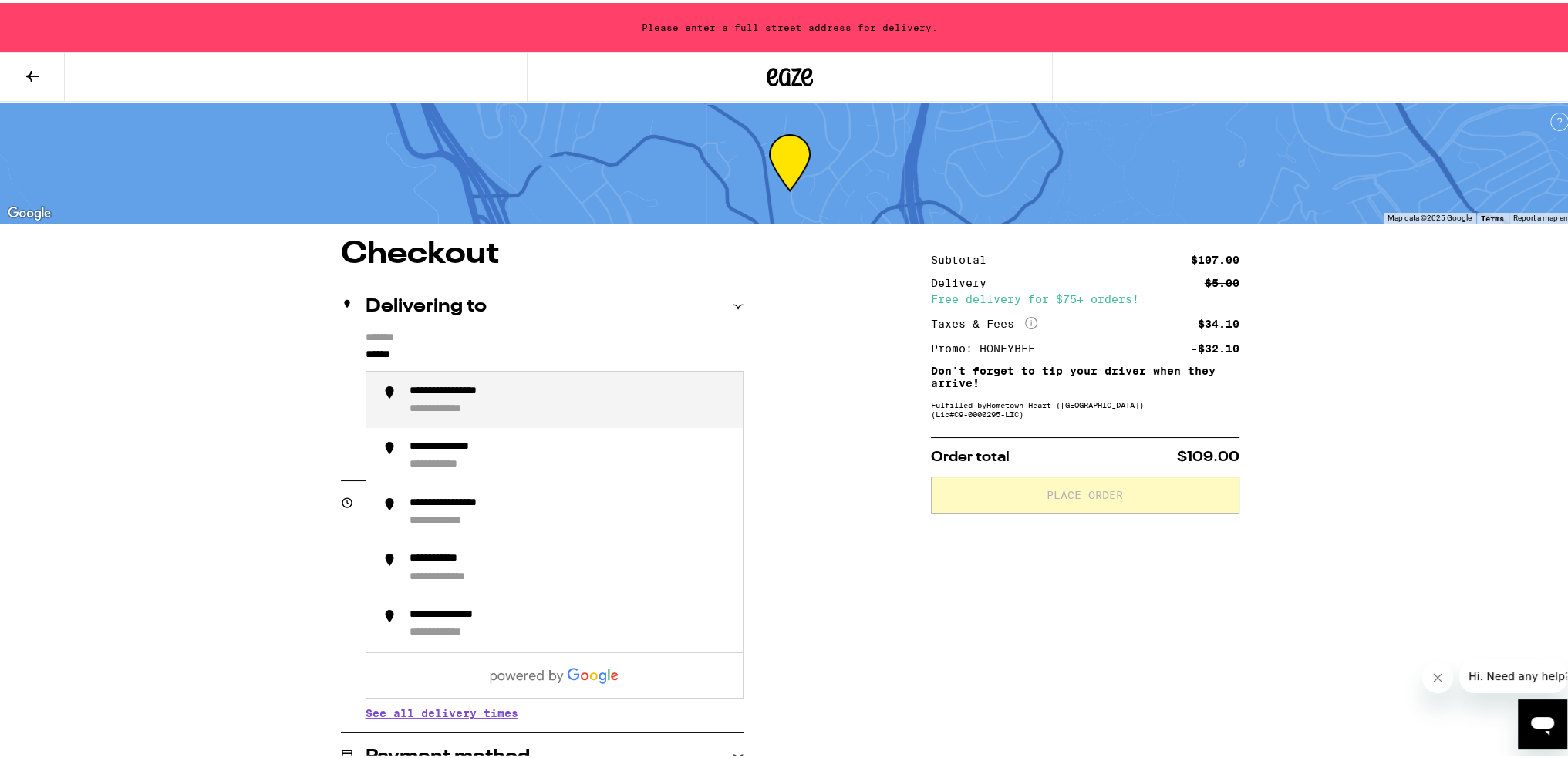
click at [461, 391] on div "**********" at bounding box center [469, 388] width 119 height 14
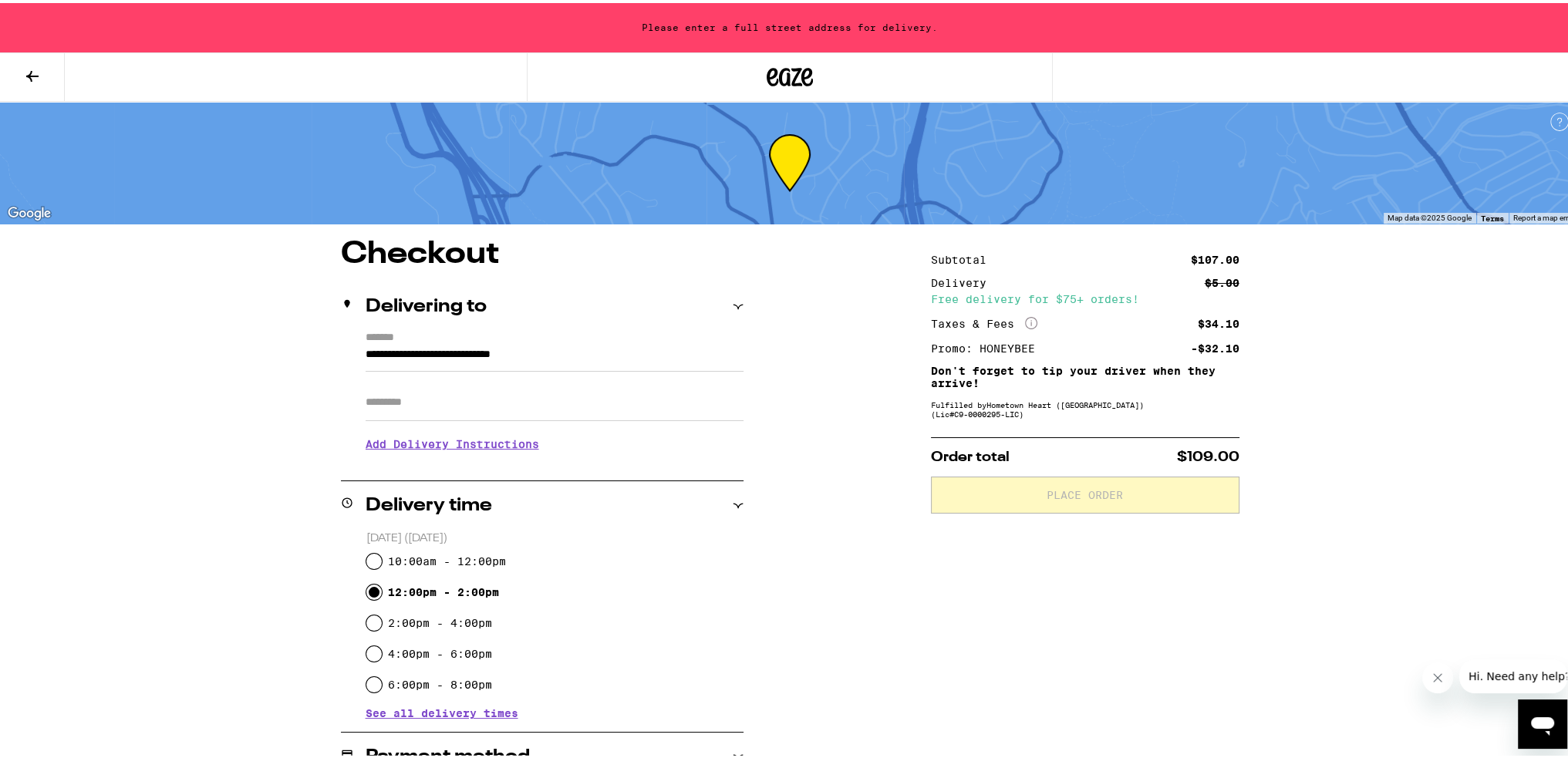
type input "**********"
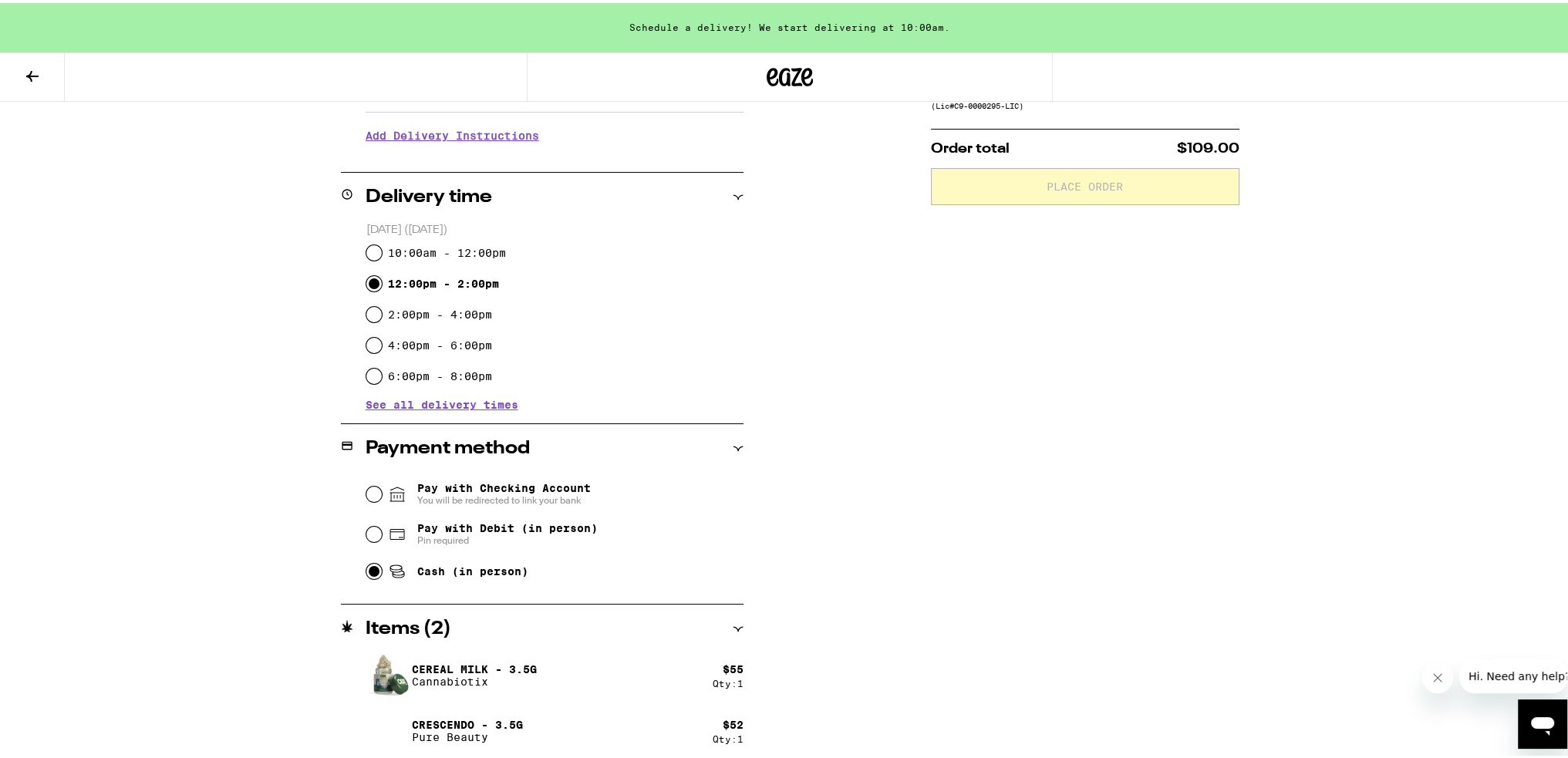
scroll to position [312, 0]
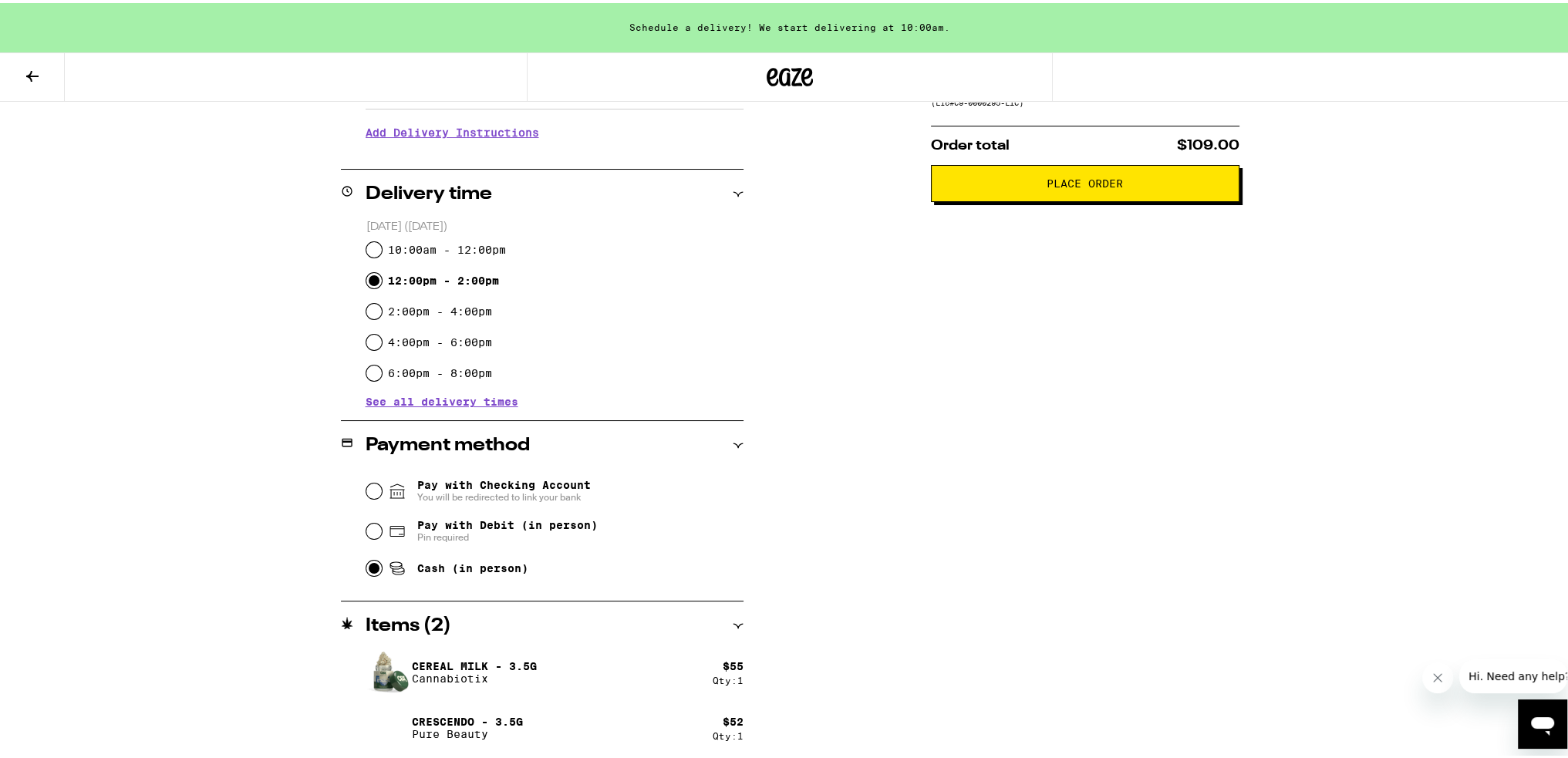
click at [1055, 184] on span "Place Order" at bounding box center [1084, 180] width 76 height 11
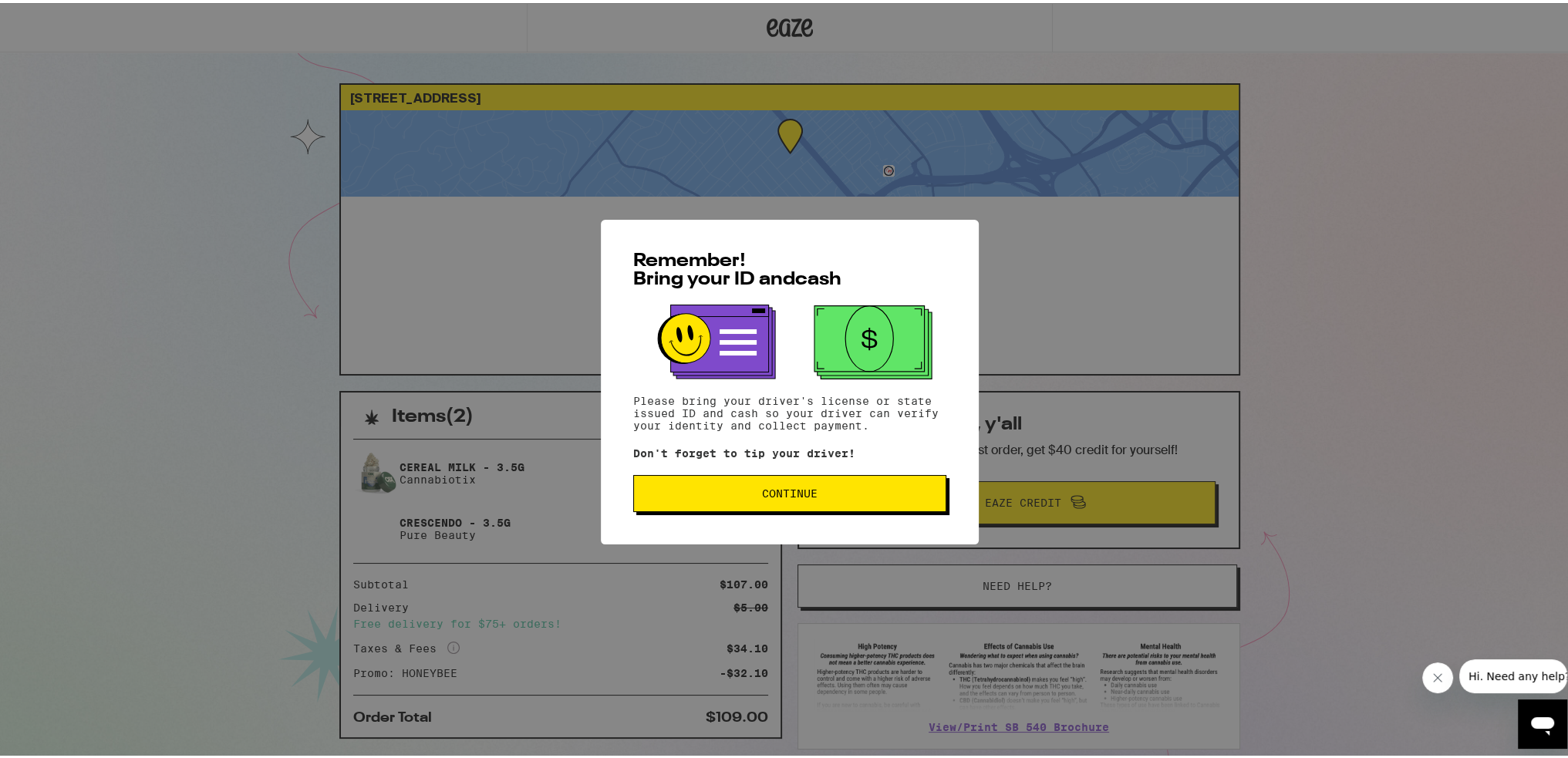
click at [782, 491] on span "Continue" at bounding box center [790, 491] width 56 height 11
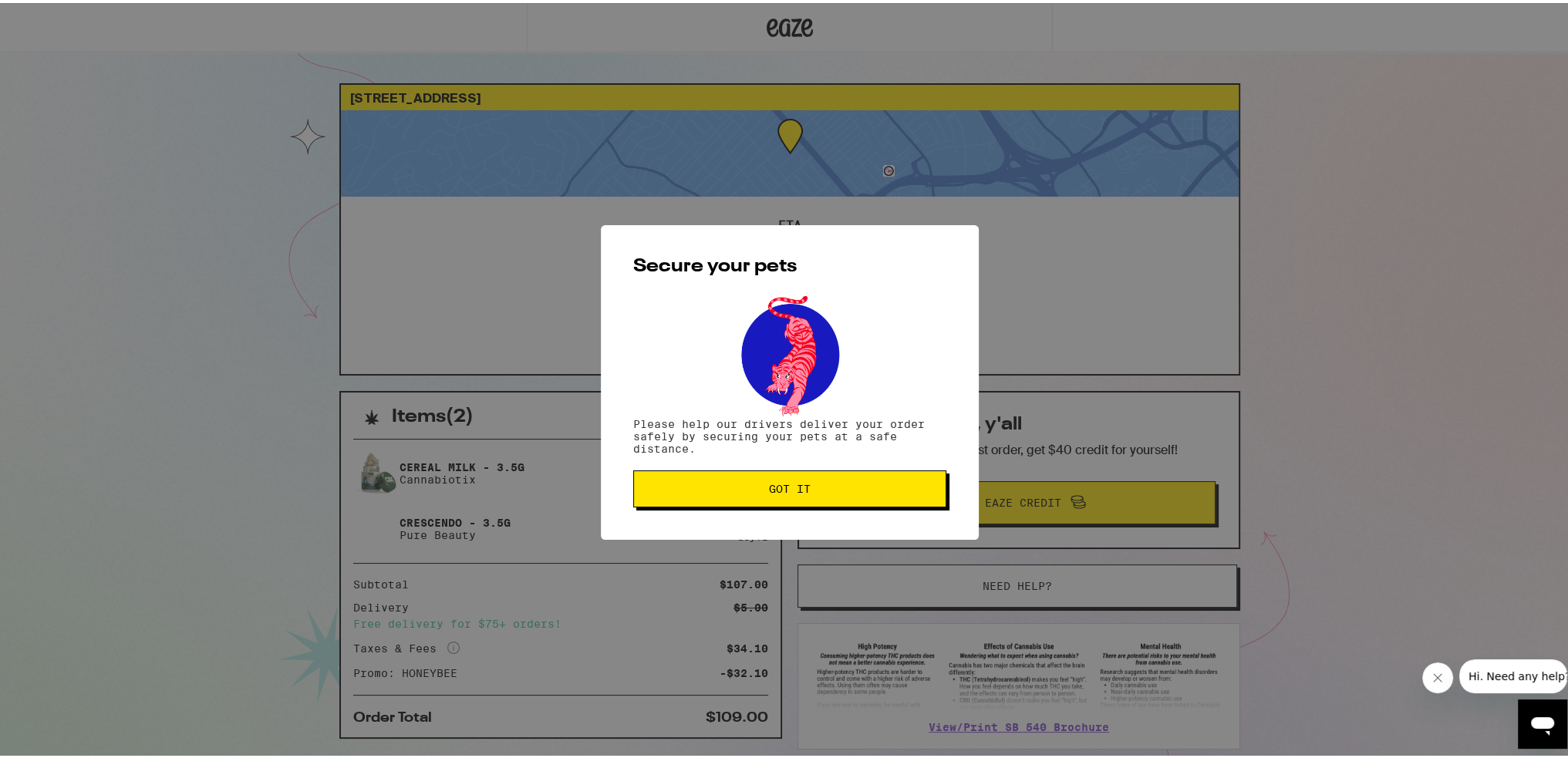
click at [782, 491] on span "Got it" at bounding box center [790, 486] width 42 height 11
